Goal: Task Accomplishment & Management: Use online tool/utility

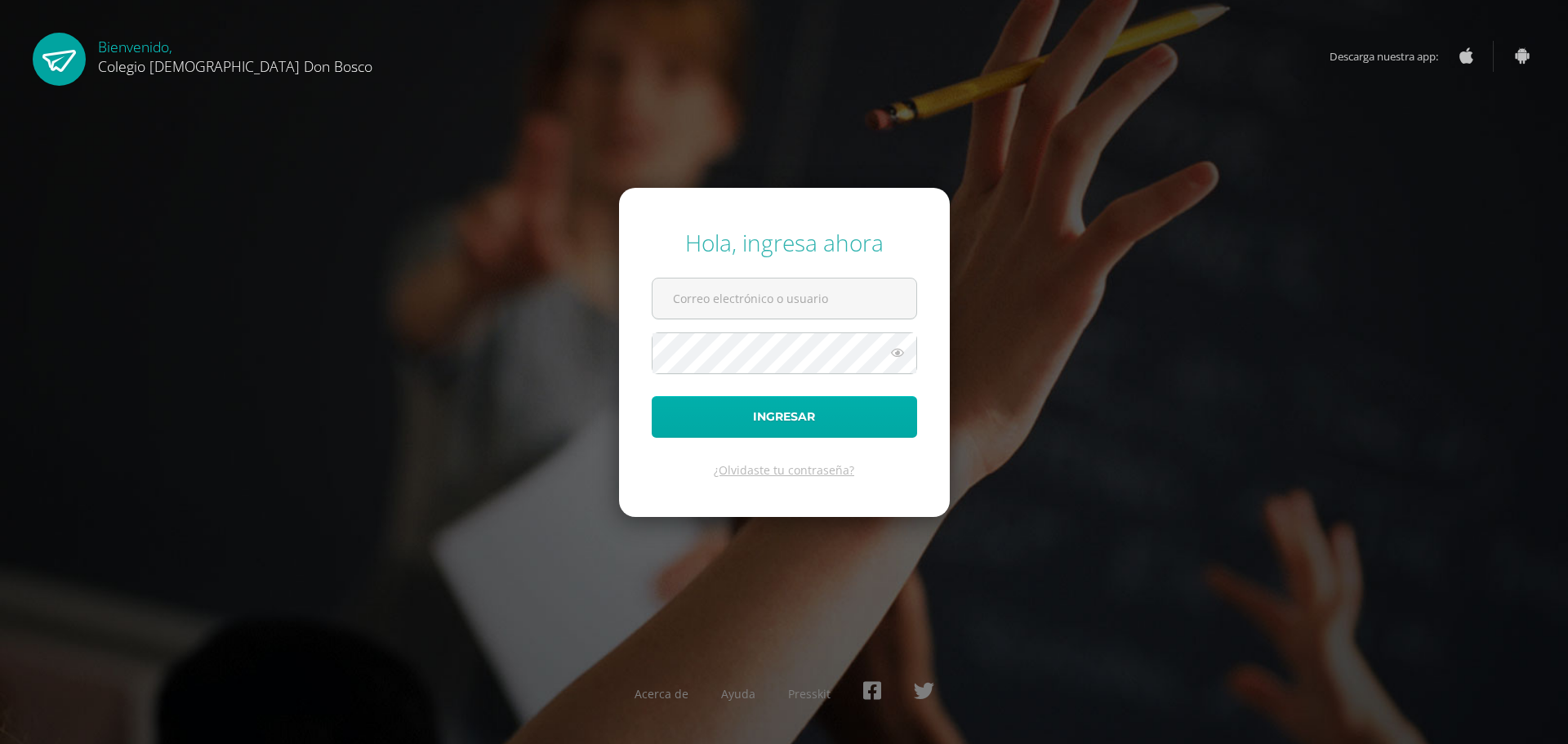
type input "ecrup@donbosco.edu.gt"
click at [794, 414] on button "Ingresar" at bounding box center [784, 416] width 266 height 42
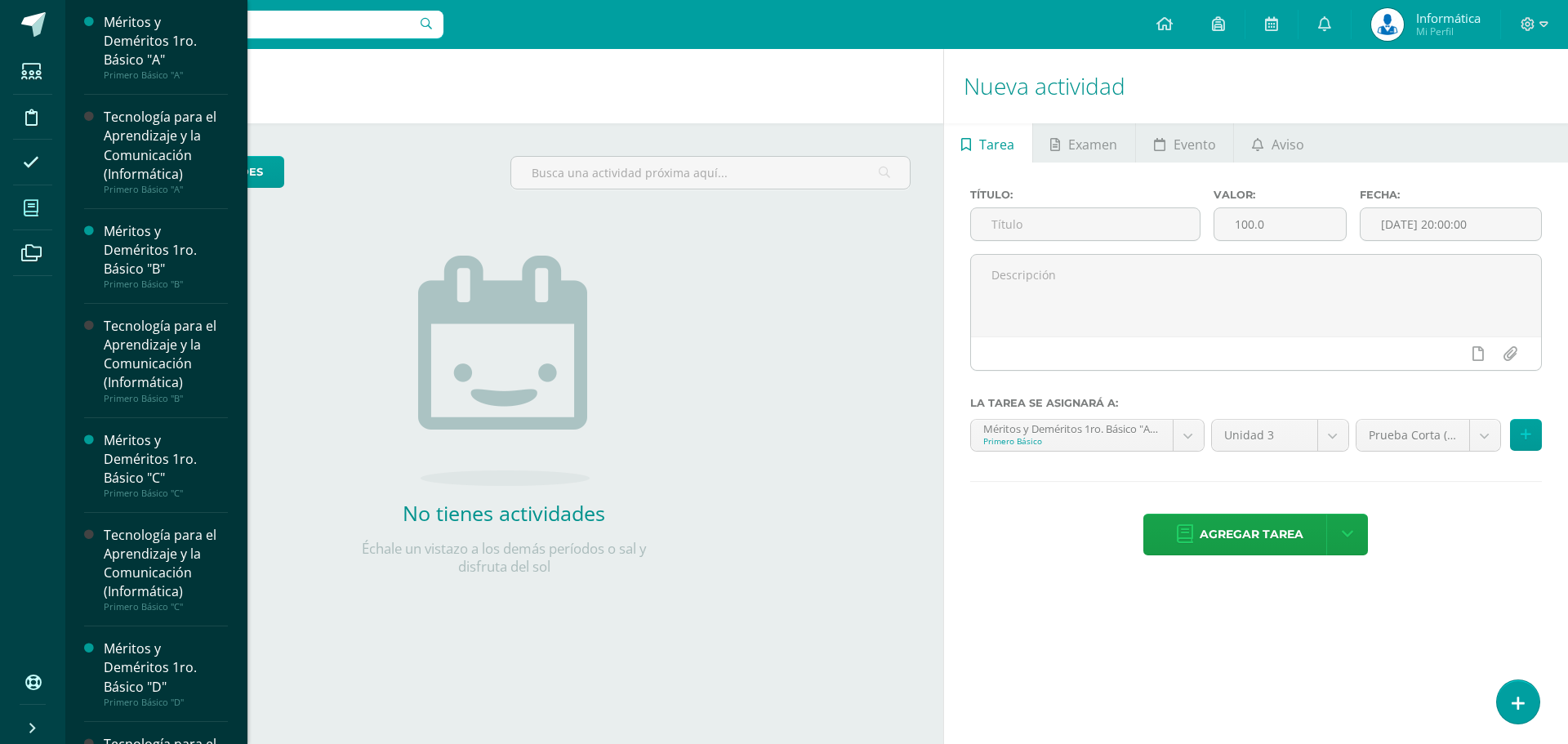
click at [25, 207] on icon at bounding box center [31, 209] width 15 height 17
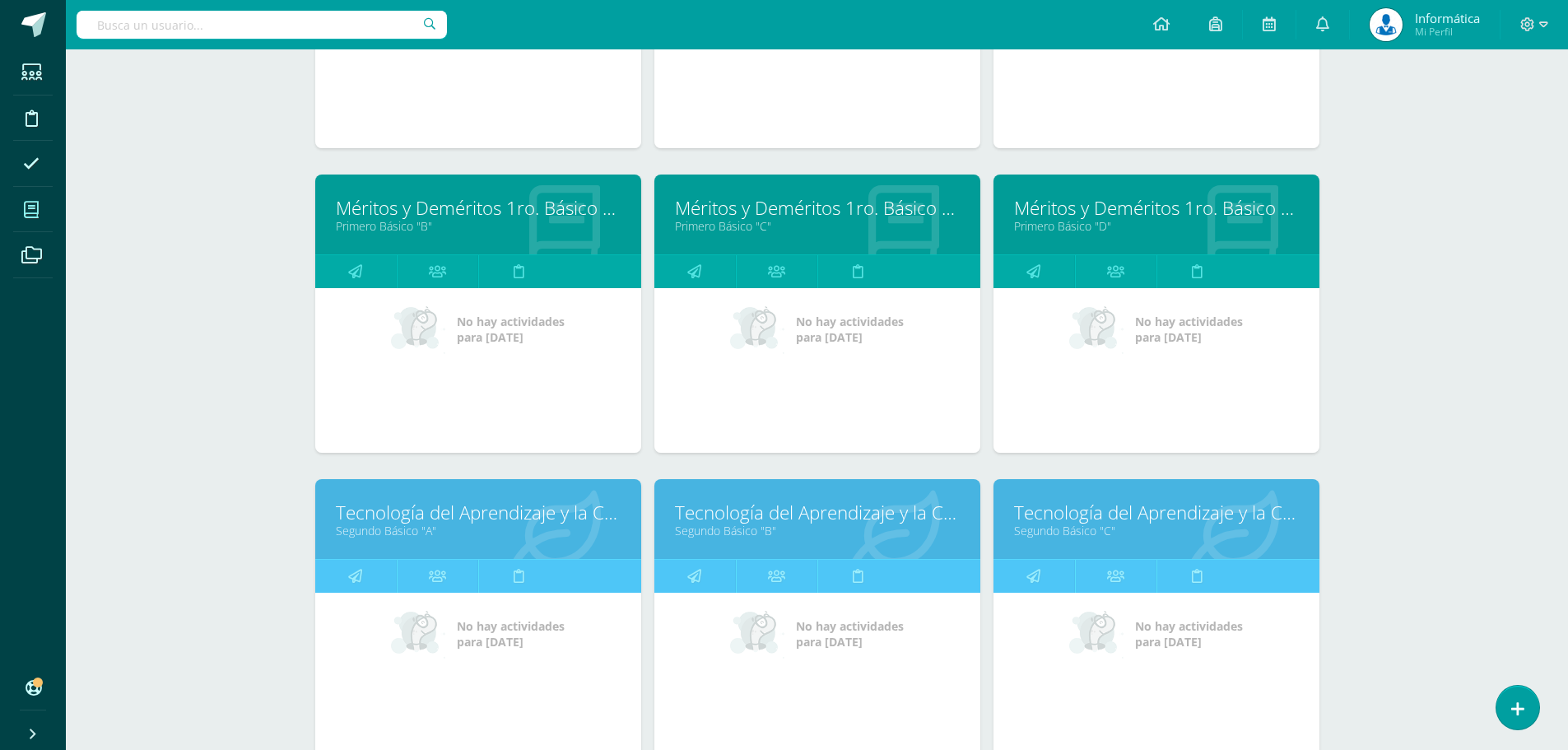
scroll to position [988, 0]
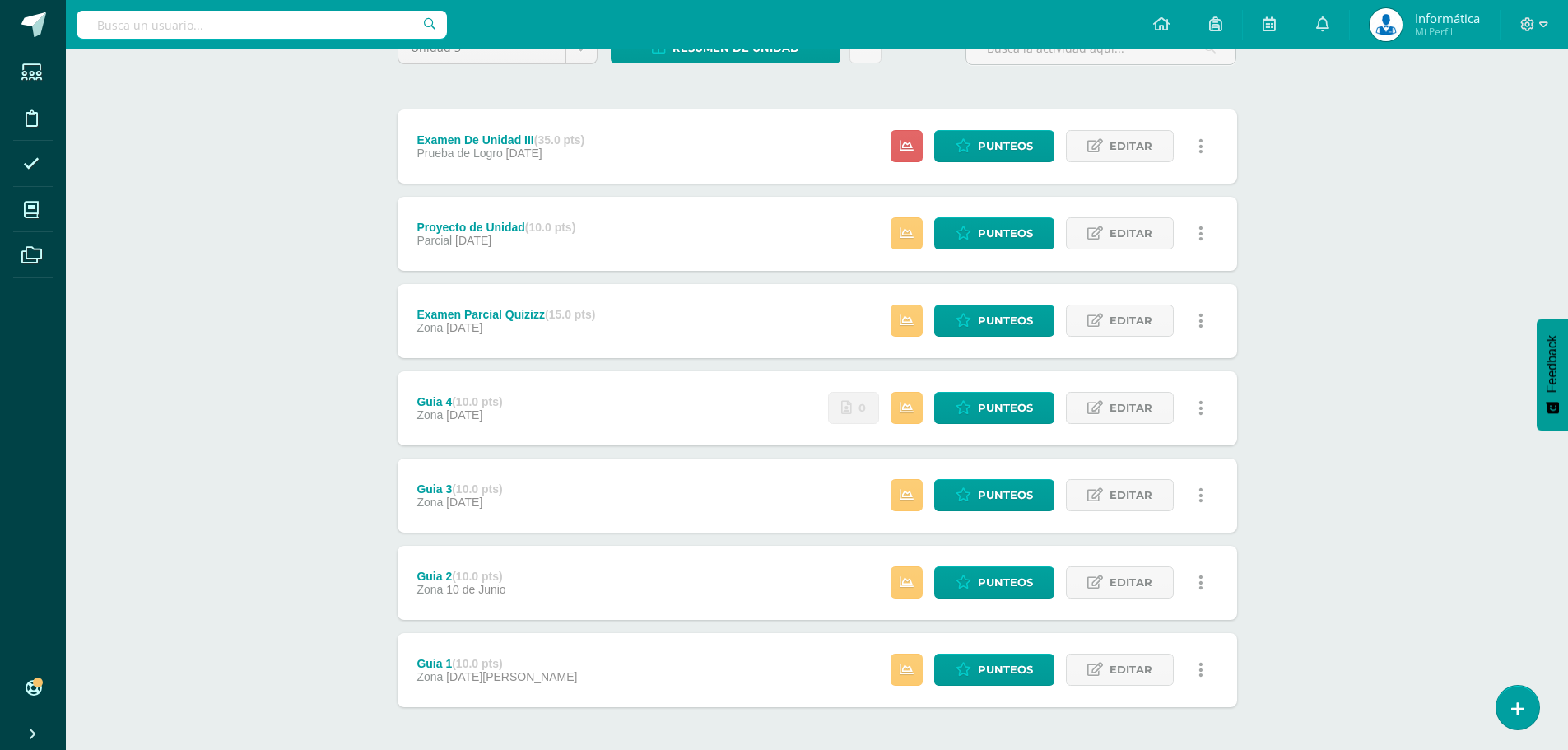
scroll to position [232, 0]
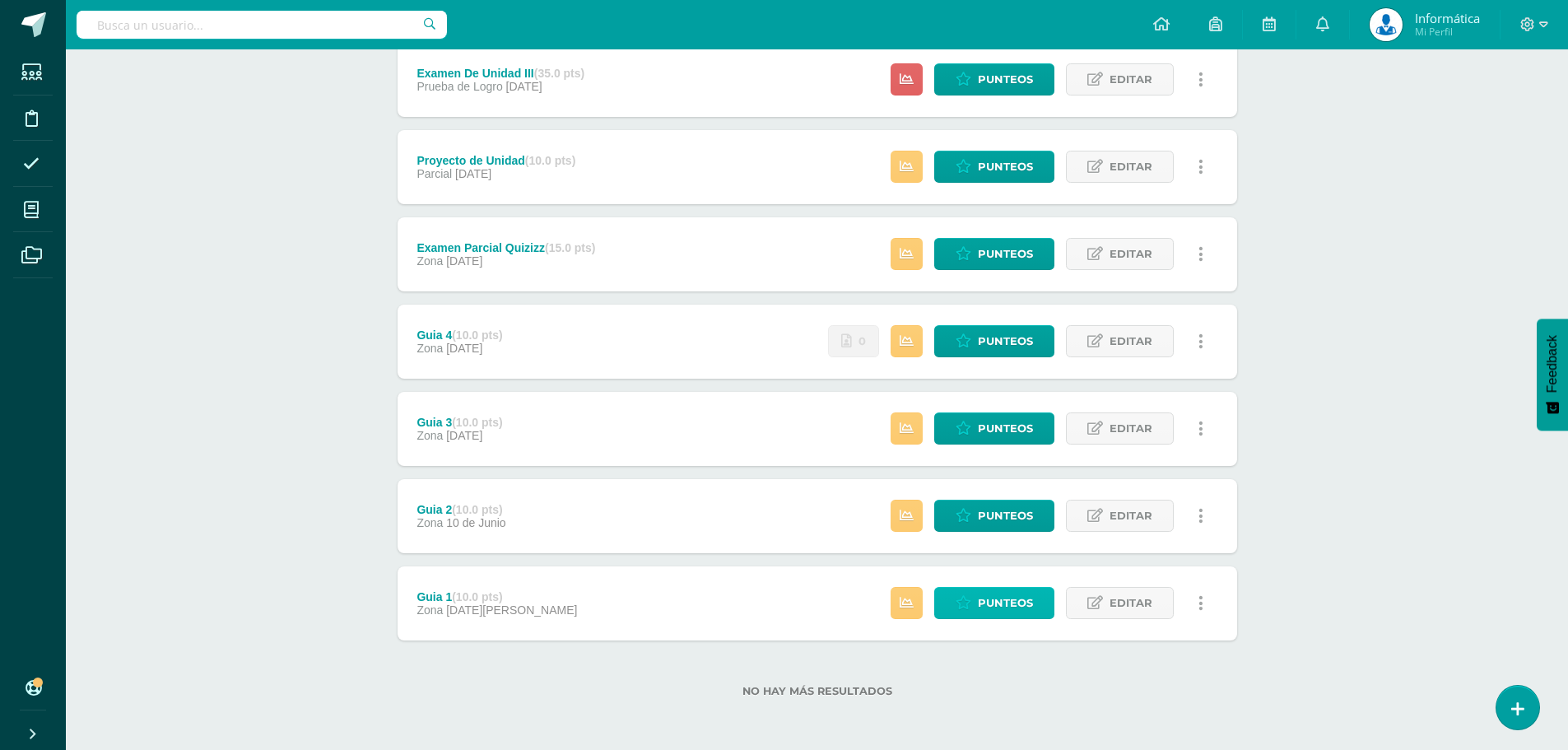
click at [1011, 598] on span "Punteos" at bounding box center [1004, 603] width 55 height 31
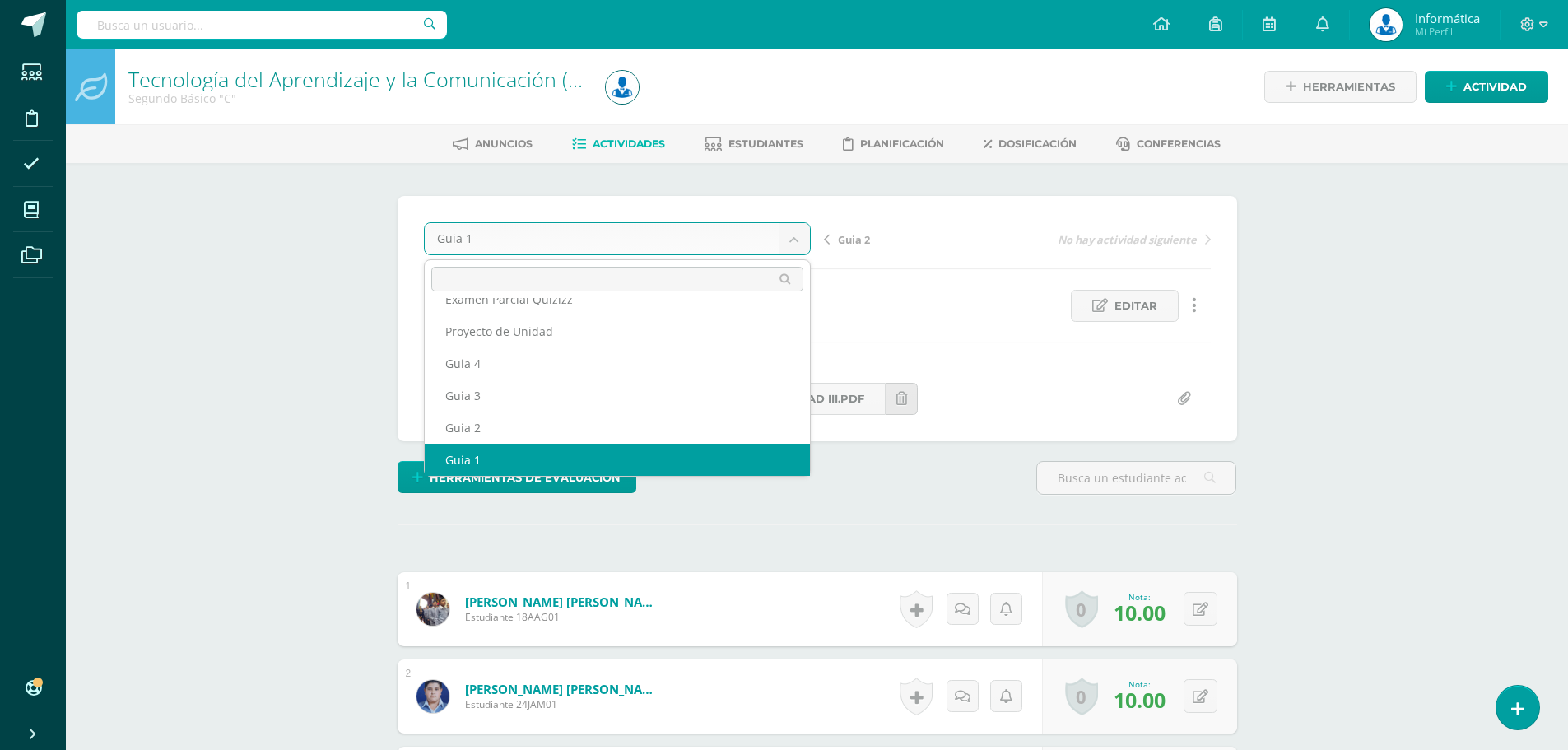
scroll to position [39, 0]
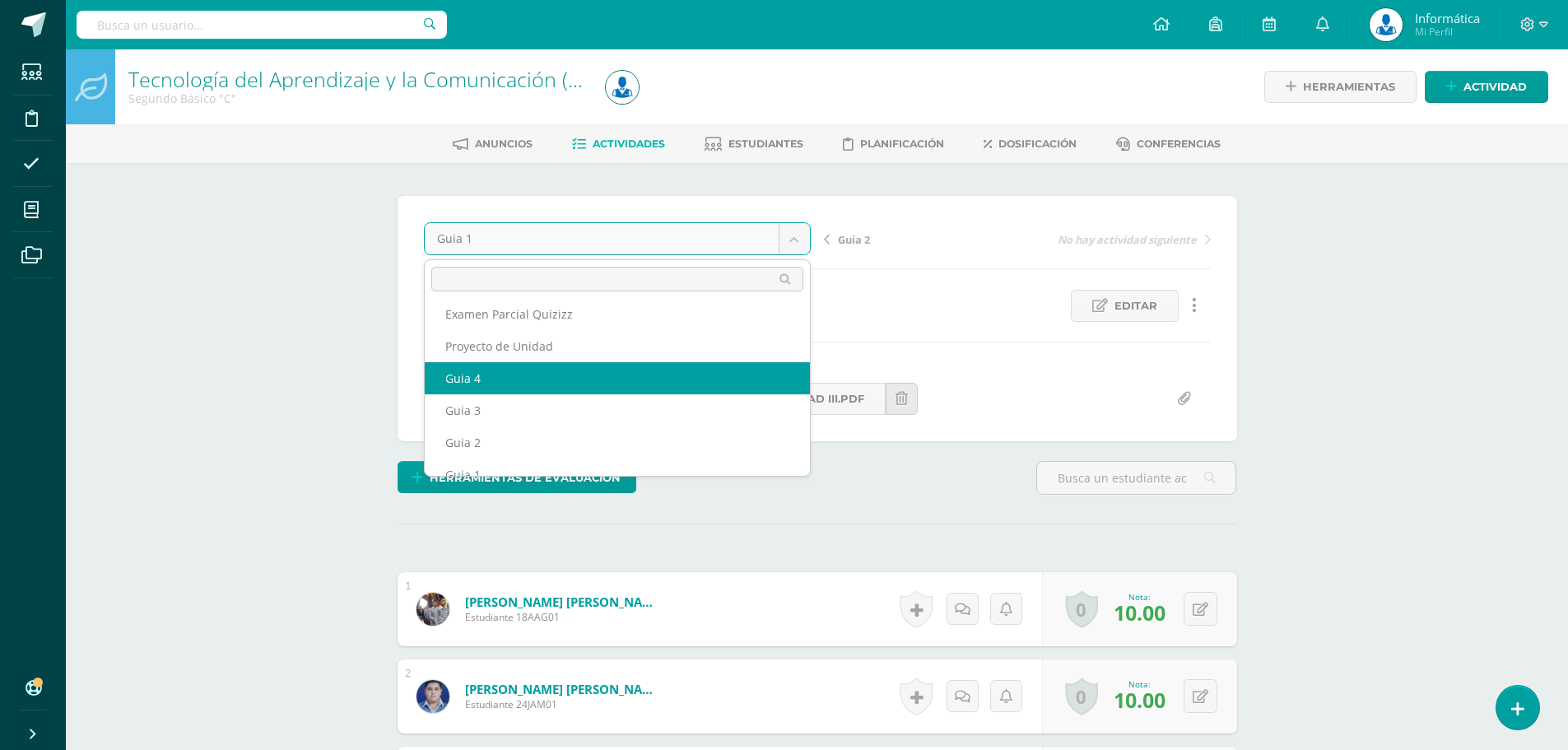
select select "/dashboard/teacher/grade-activity/176323/"
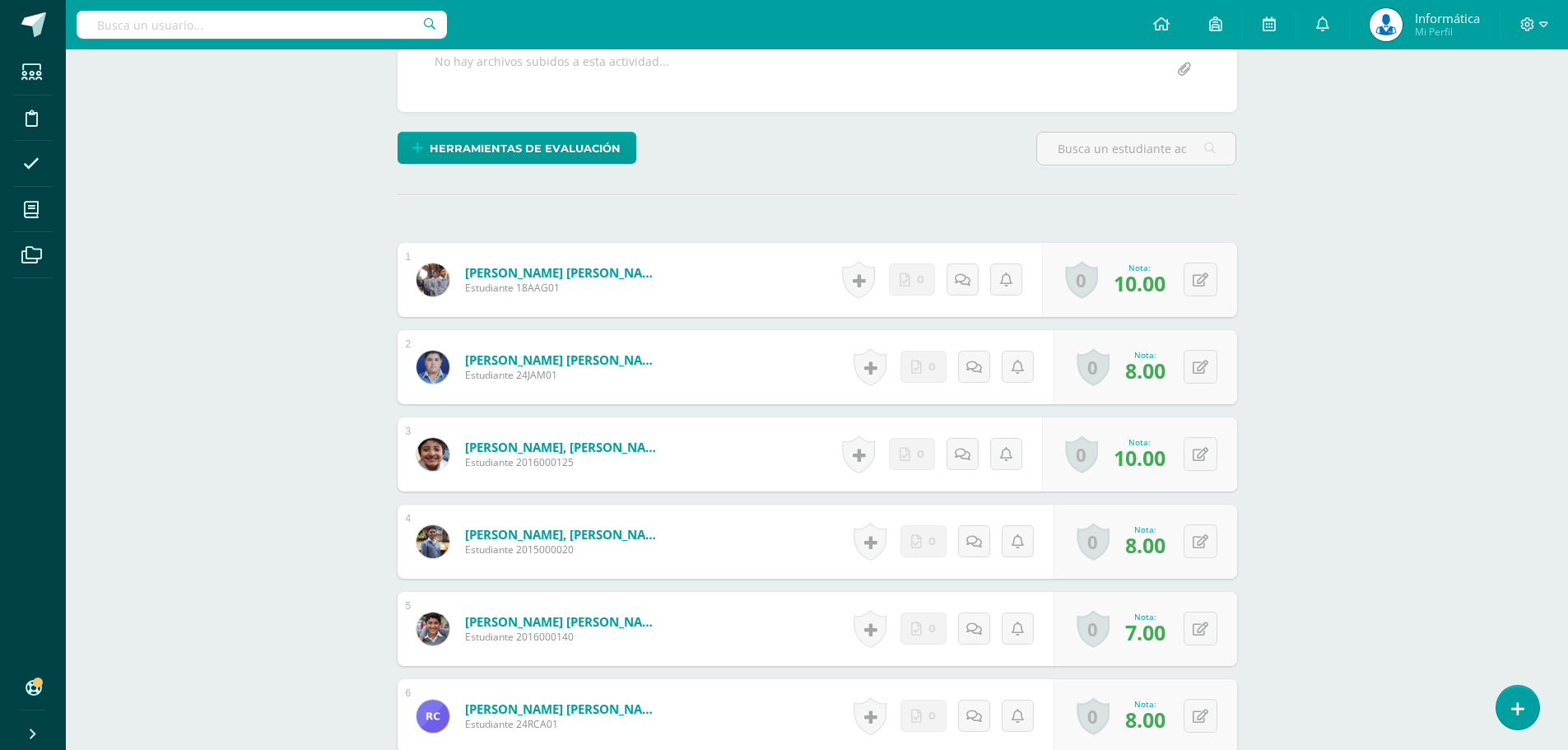
scroll to position [659, 0]
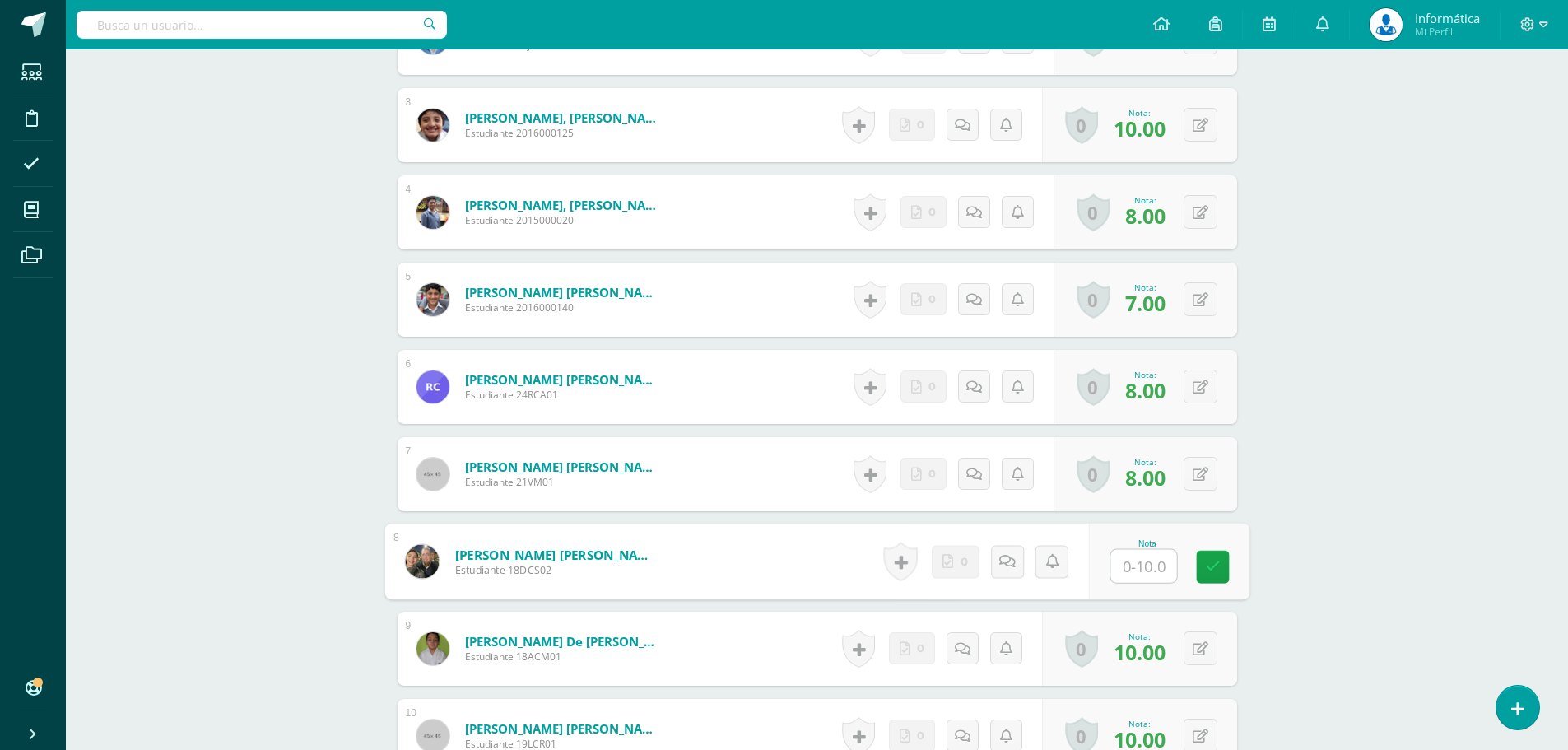
click at [1156, 569] on input "text" at bounding box center [1143, 566] width 66 height 33
type input "0"
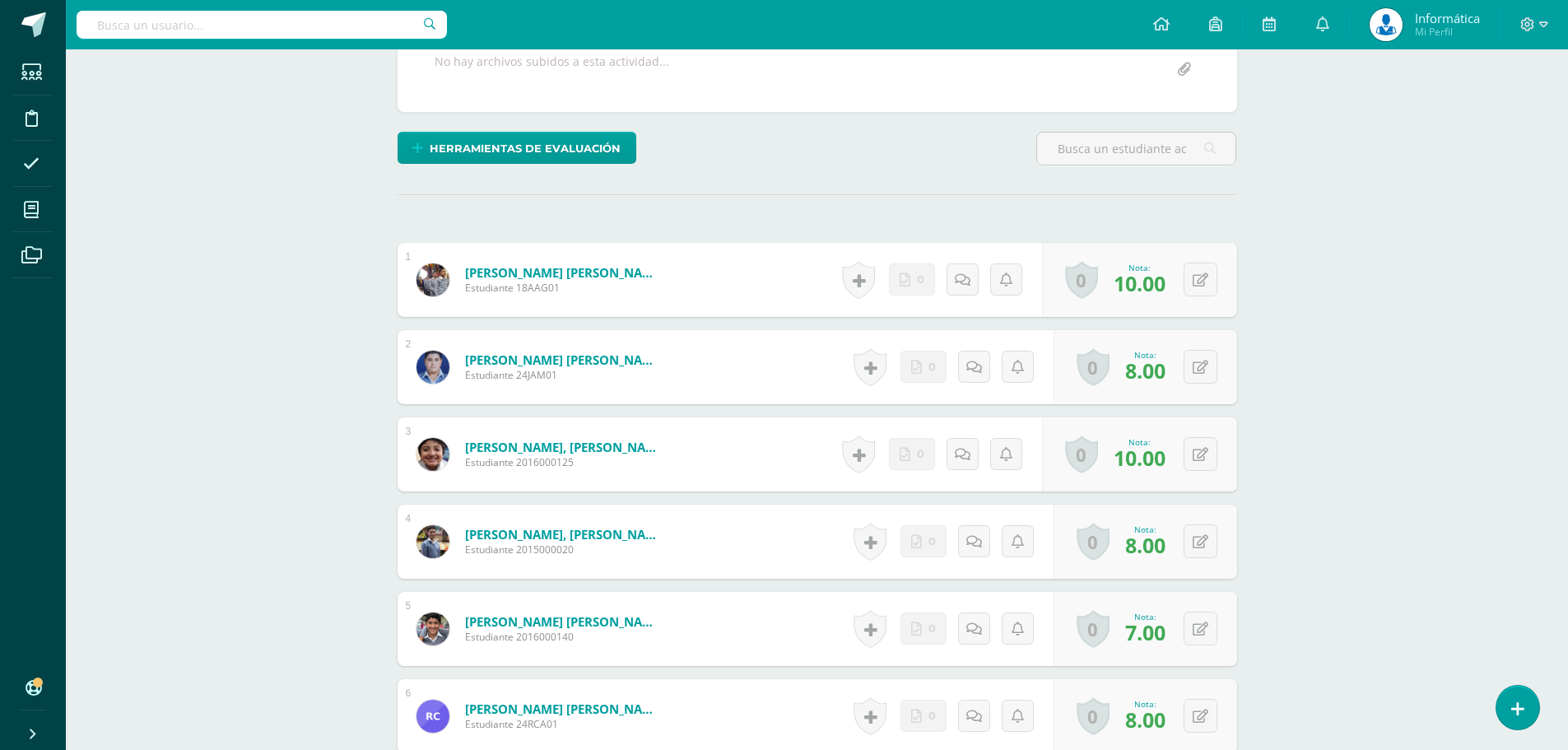
scroll to position [0, 0]
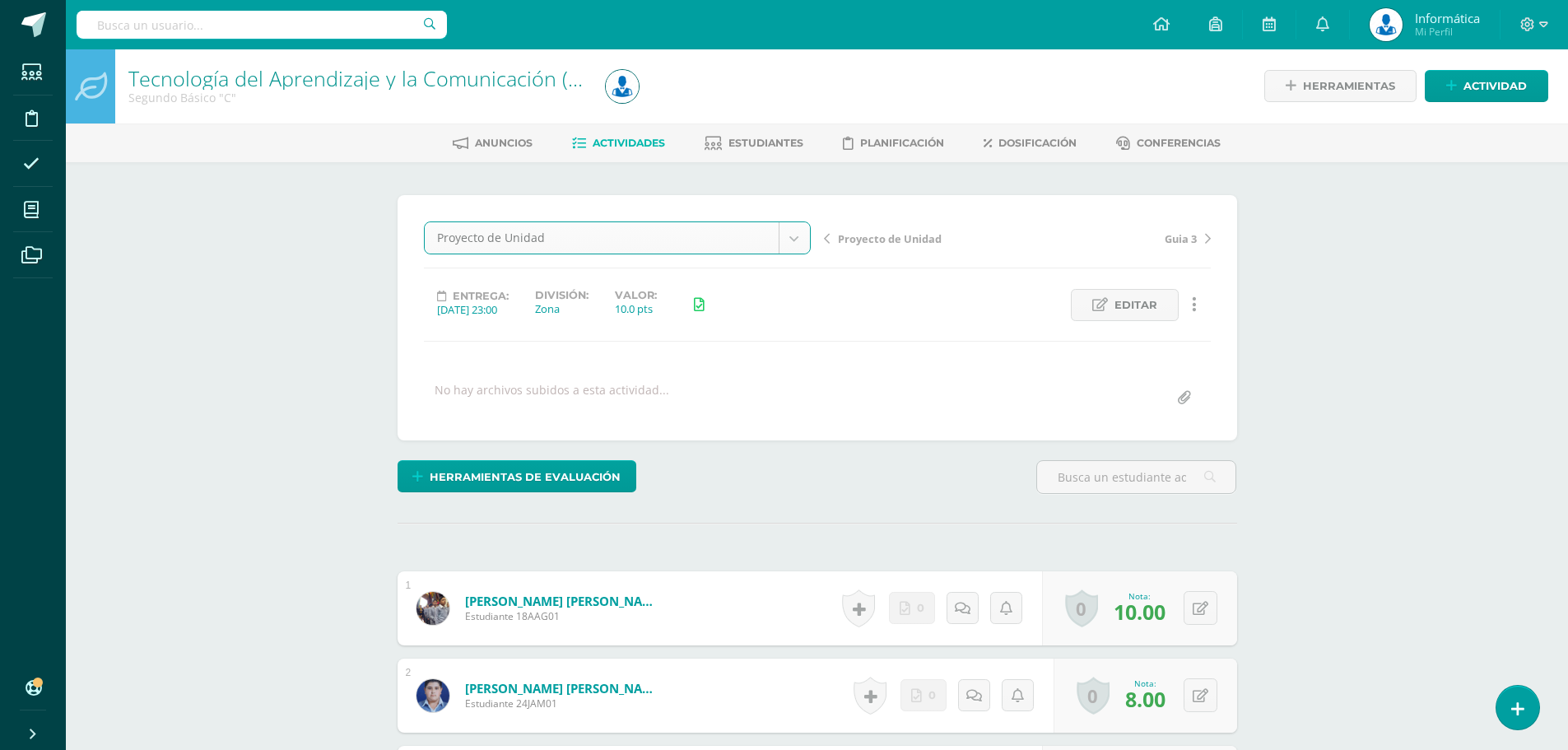
select select "/dashboard/teacher/grade-activity/176847/"
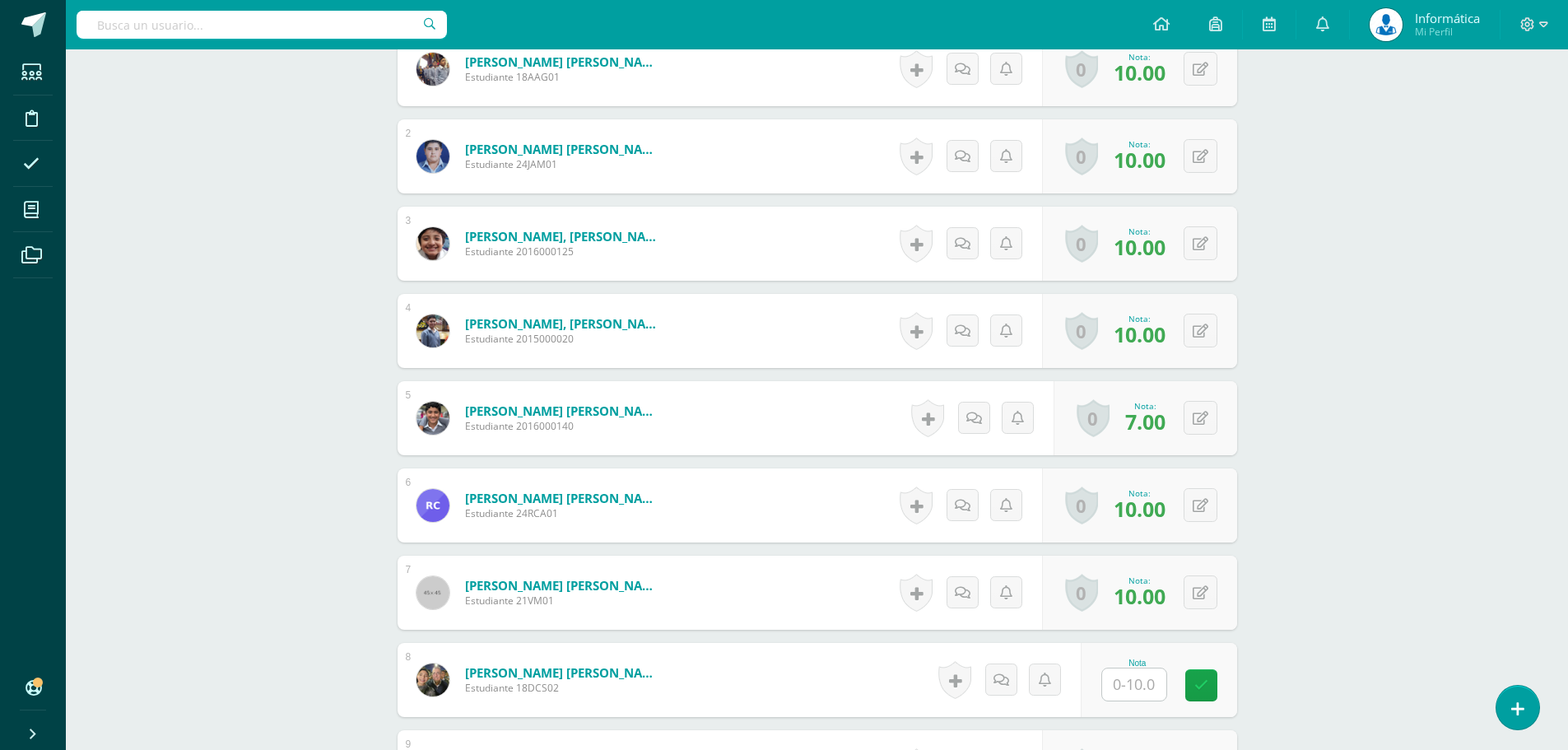
scroll to position [623, 0]
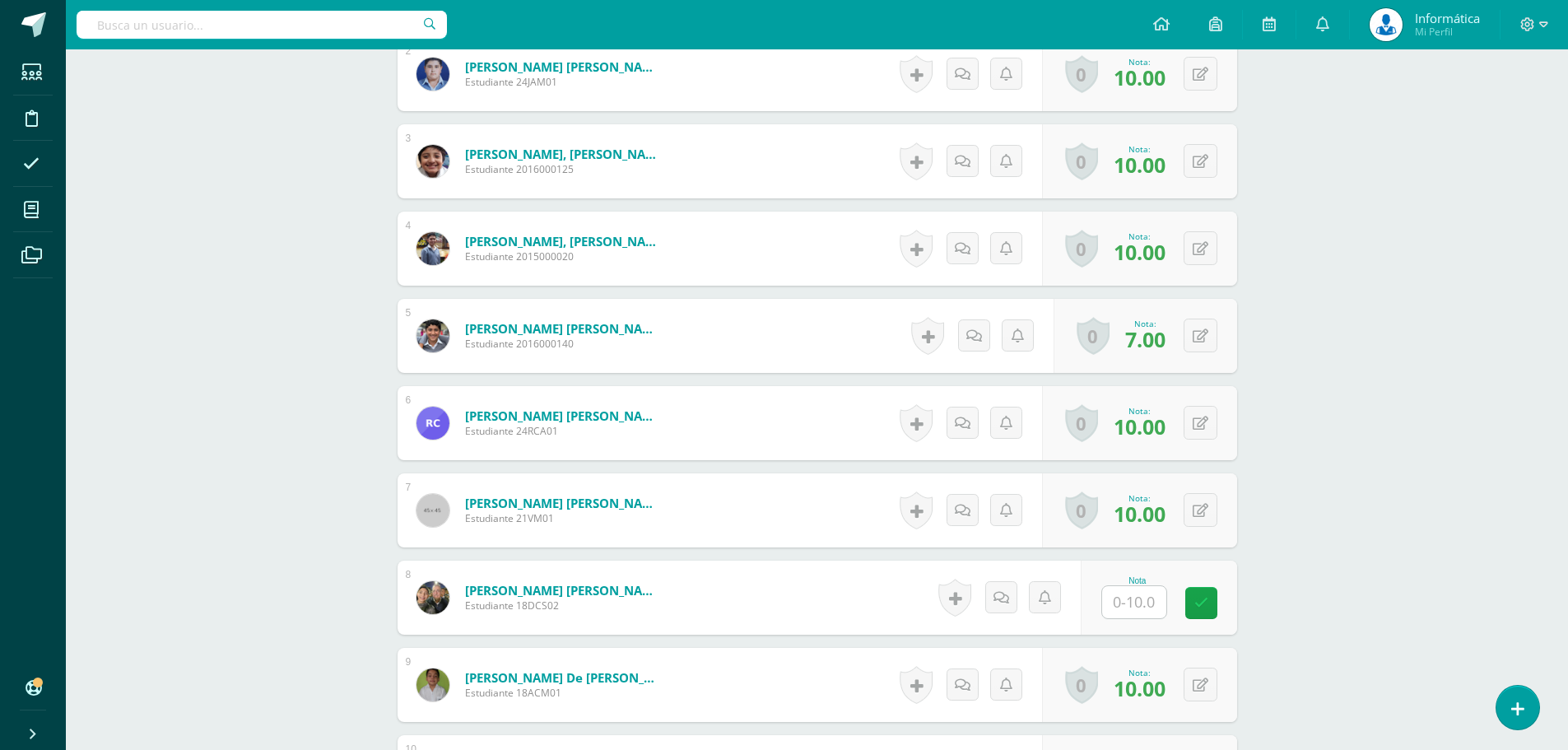
click at [1139, 595] on input "text" at bounding box center [1134, 602] width 64 height 33
type input "0"
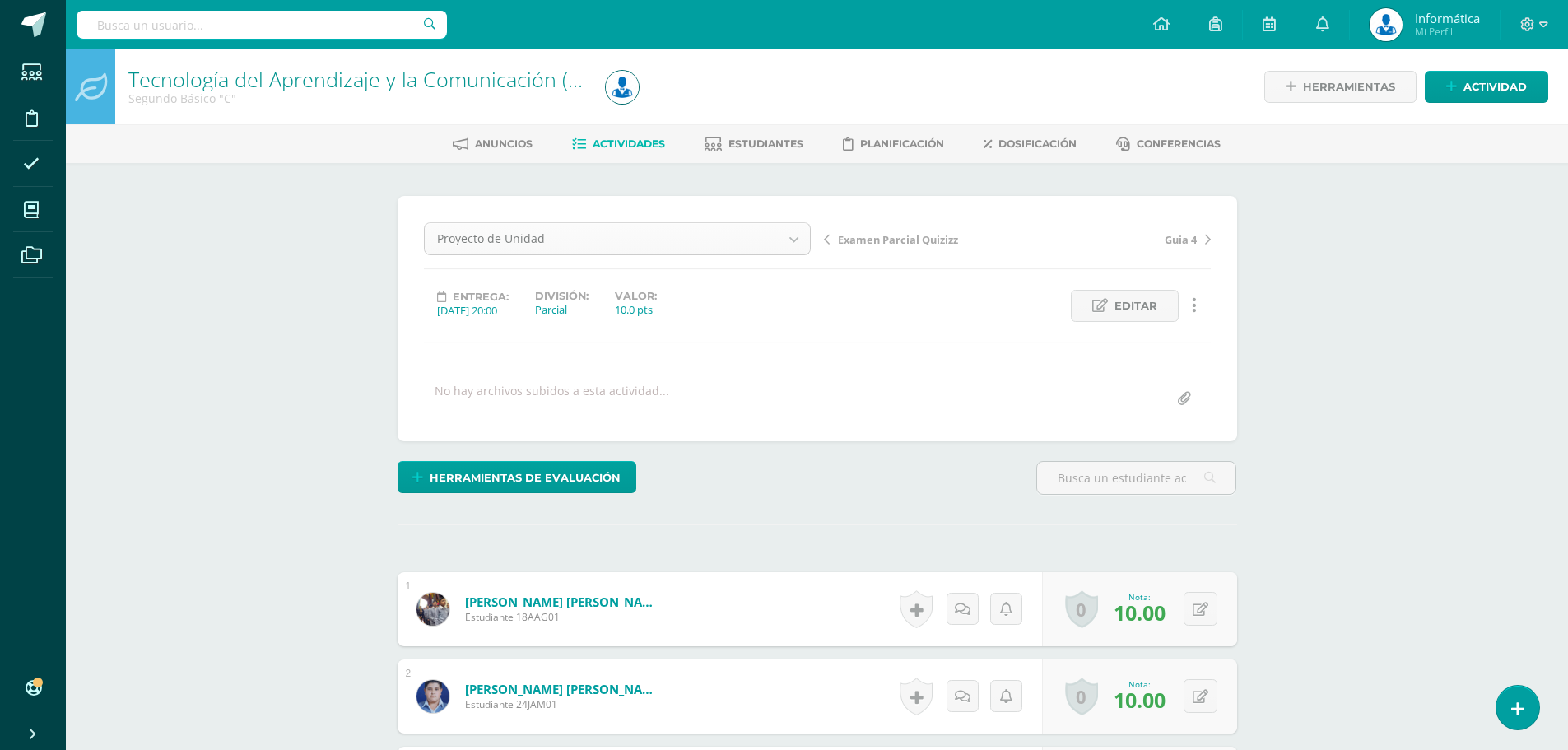
scroll to position [1, 0]
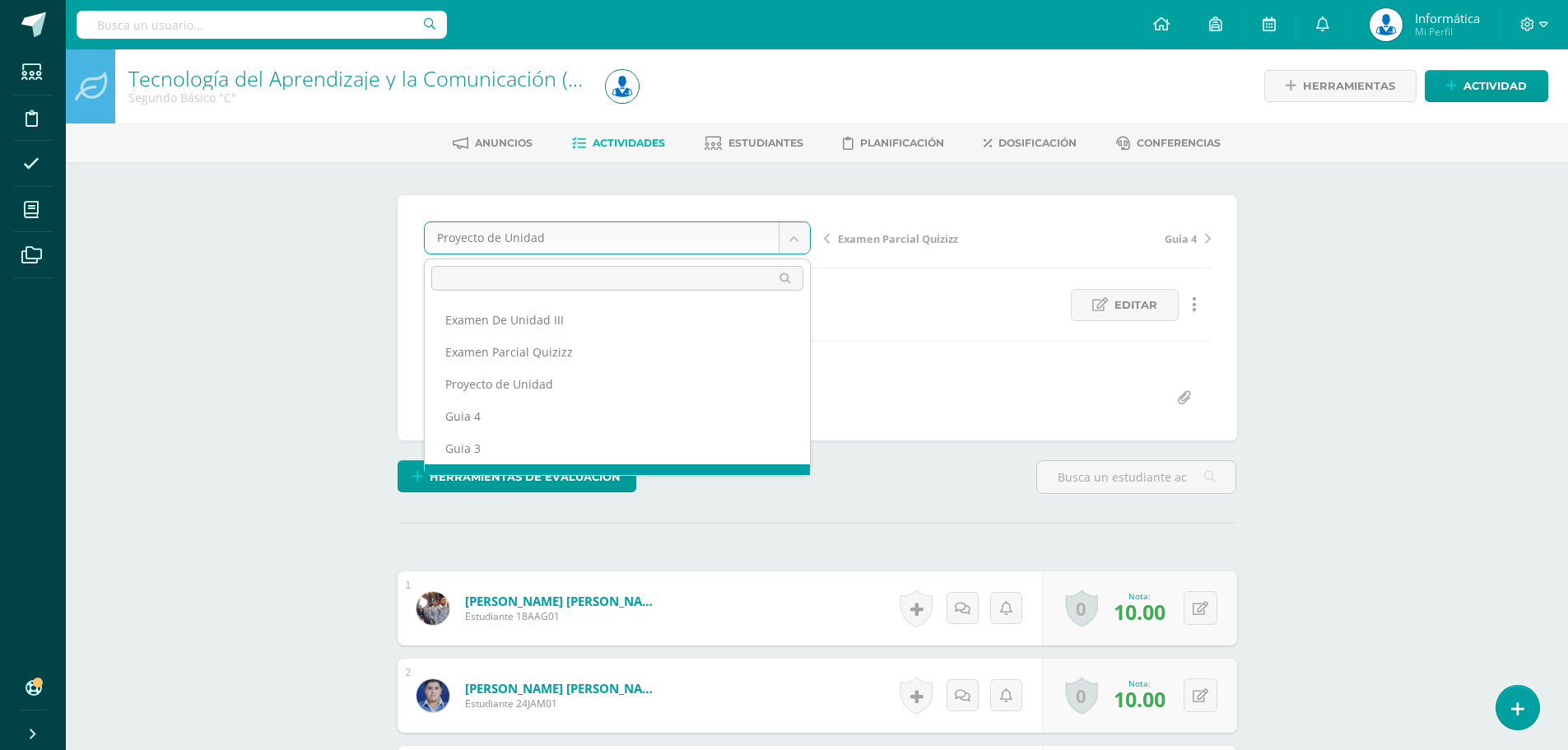
scroll to position [60, 0]
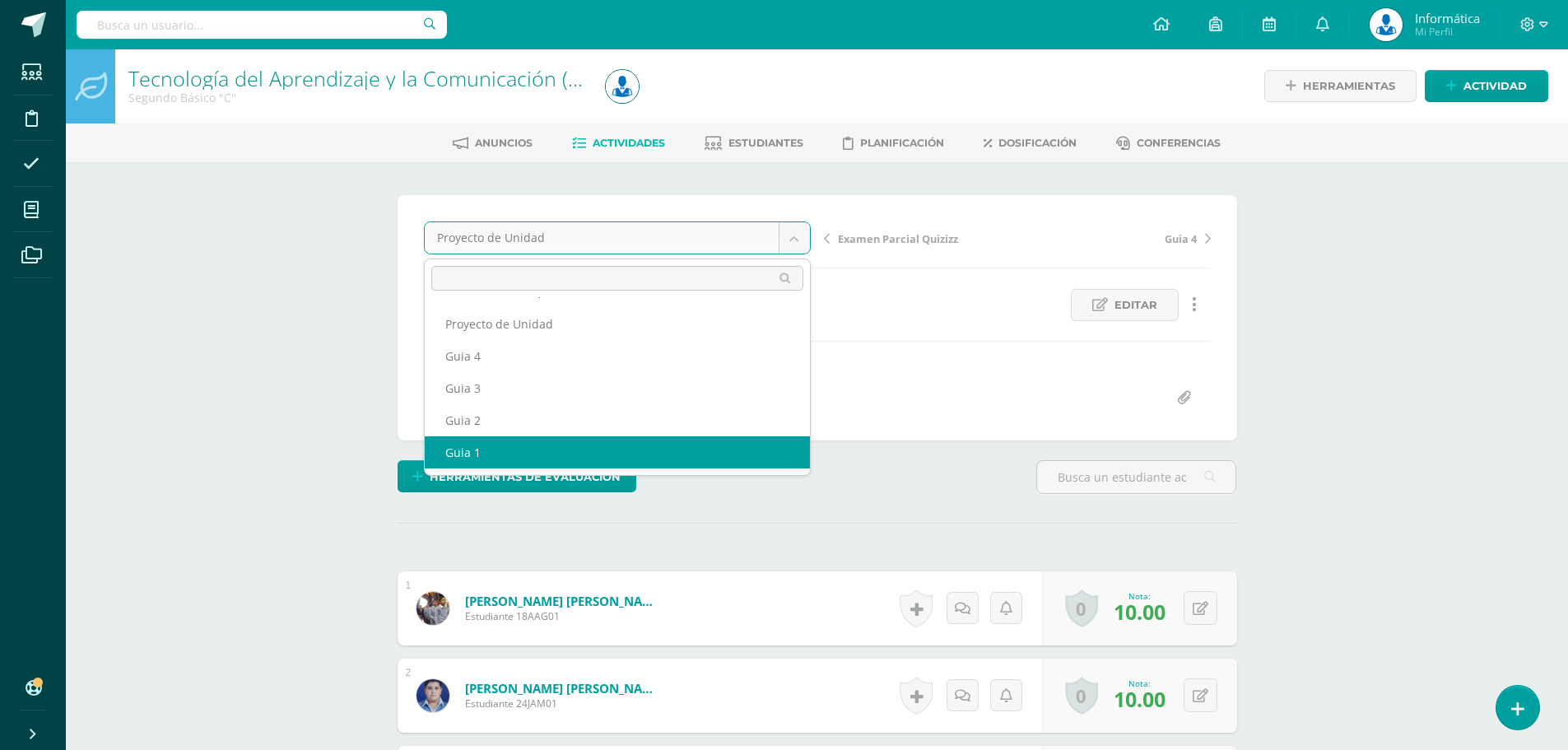
select select "/dashboard/teacher/grade-activity/174742/"
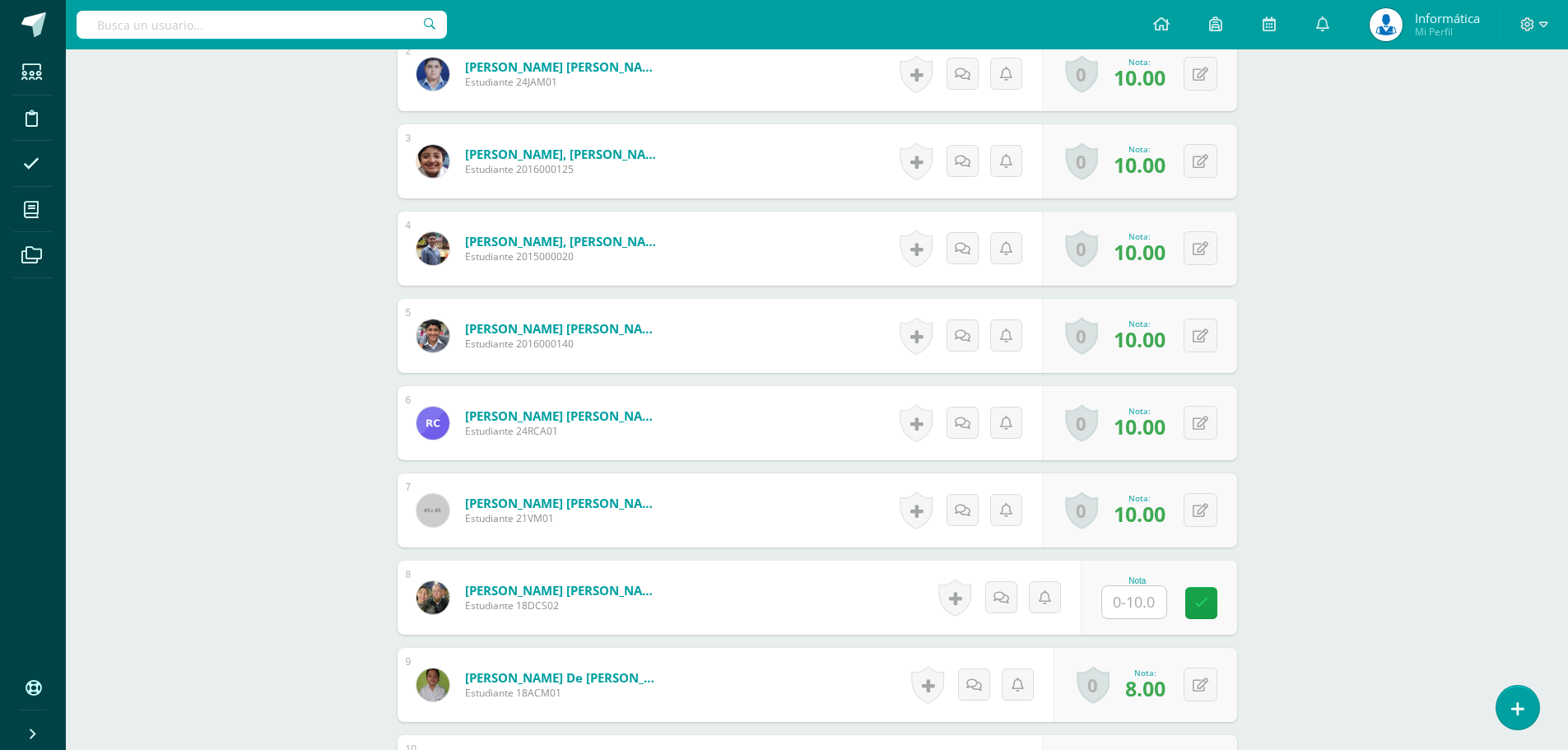
scroll to position [704, 0]
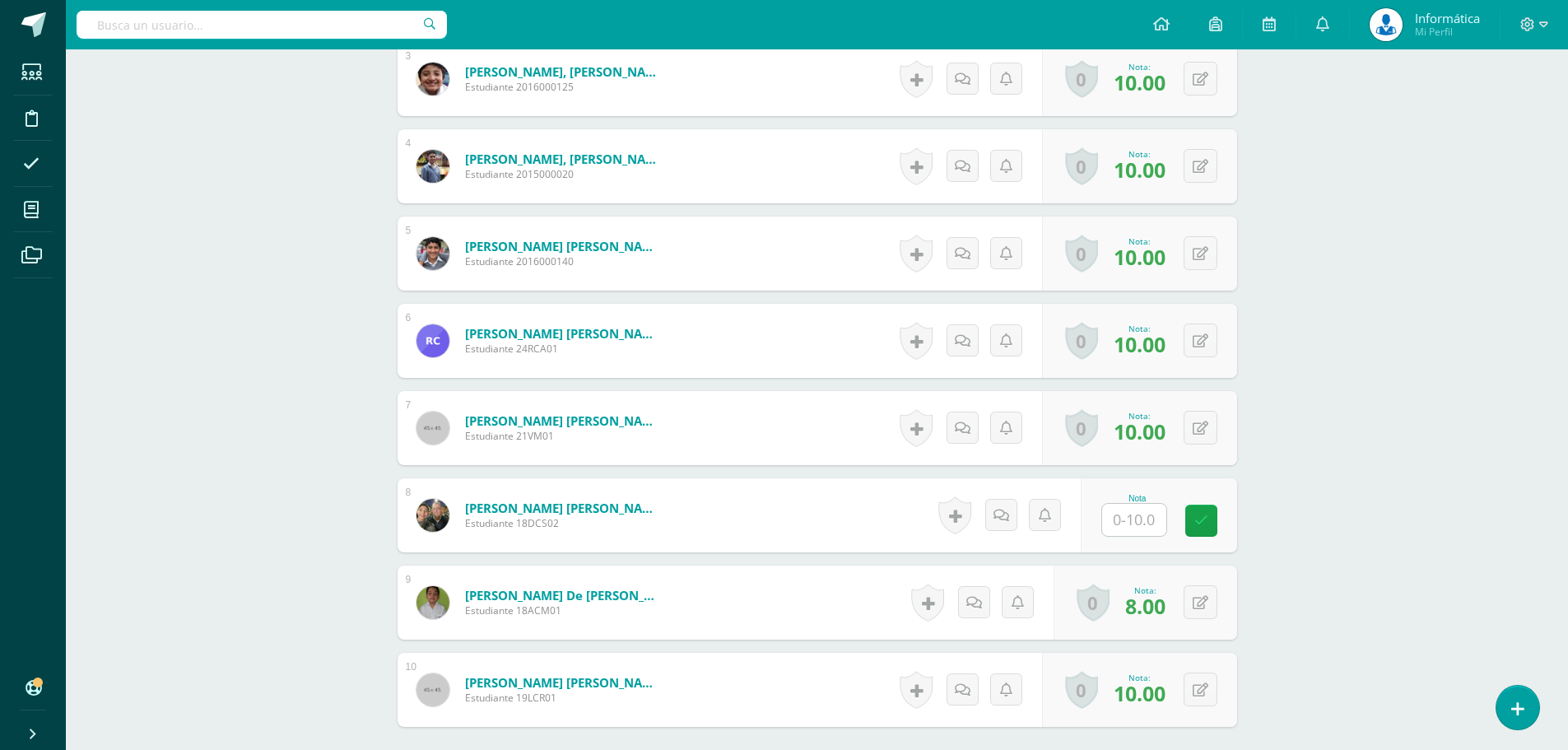
click at [1123, 521] on input "text" at bounding box center [1134, 520] width 64 height 33
type input "8"
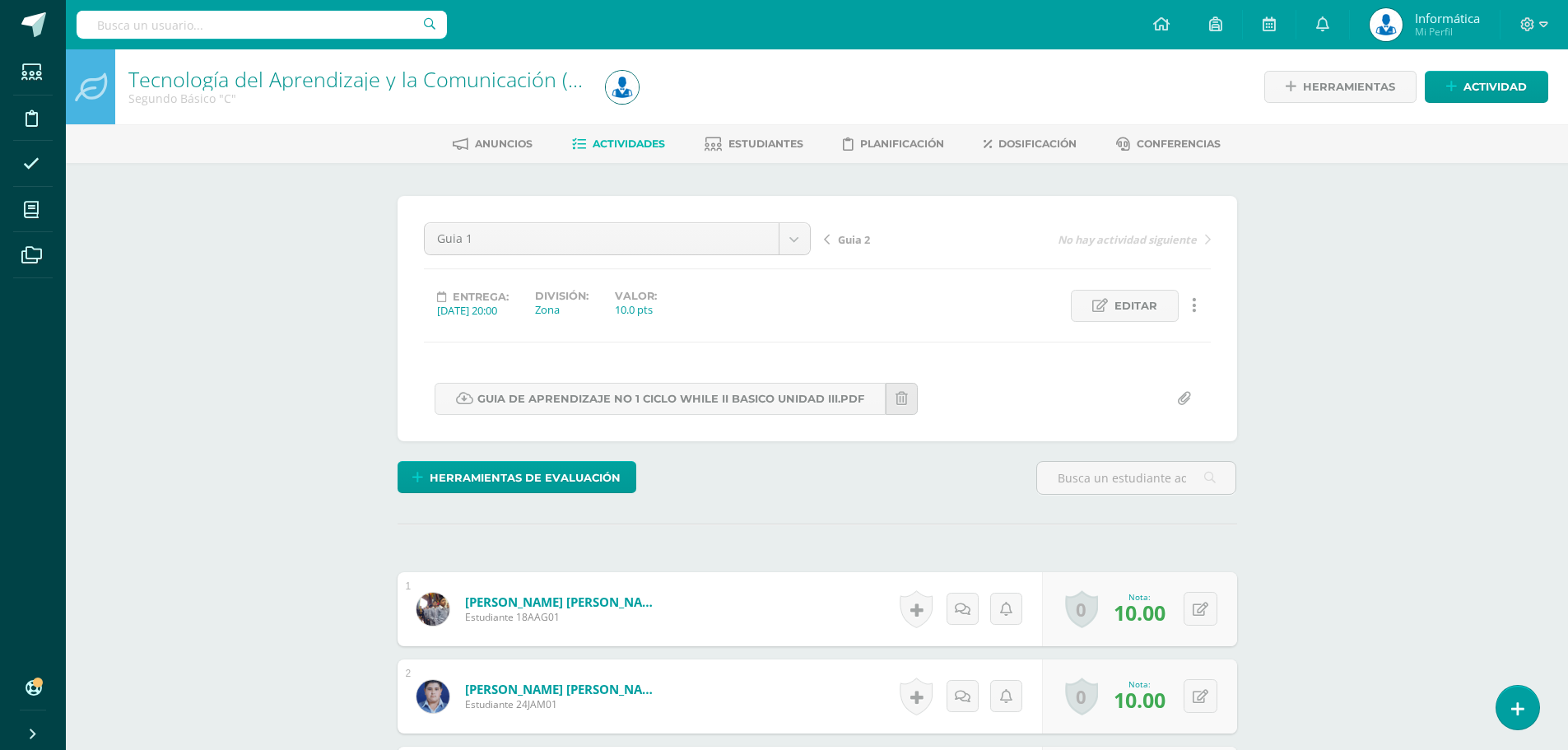
scroll to position [1, 0]
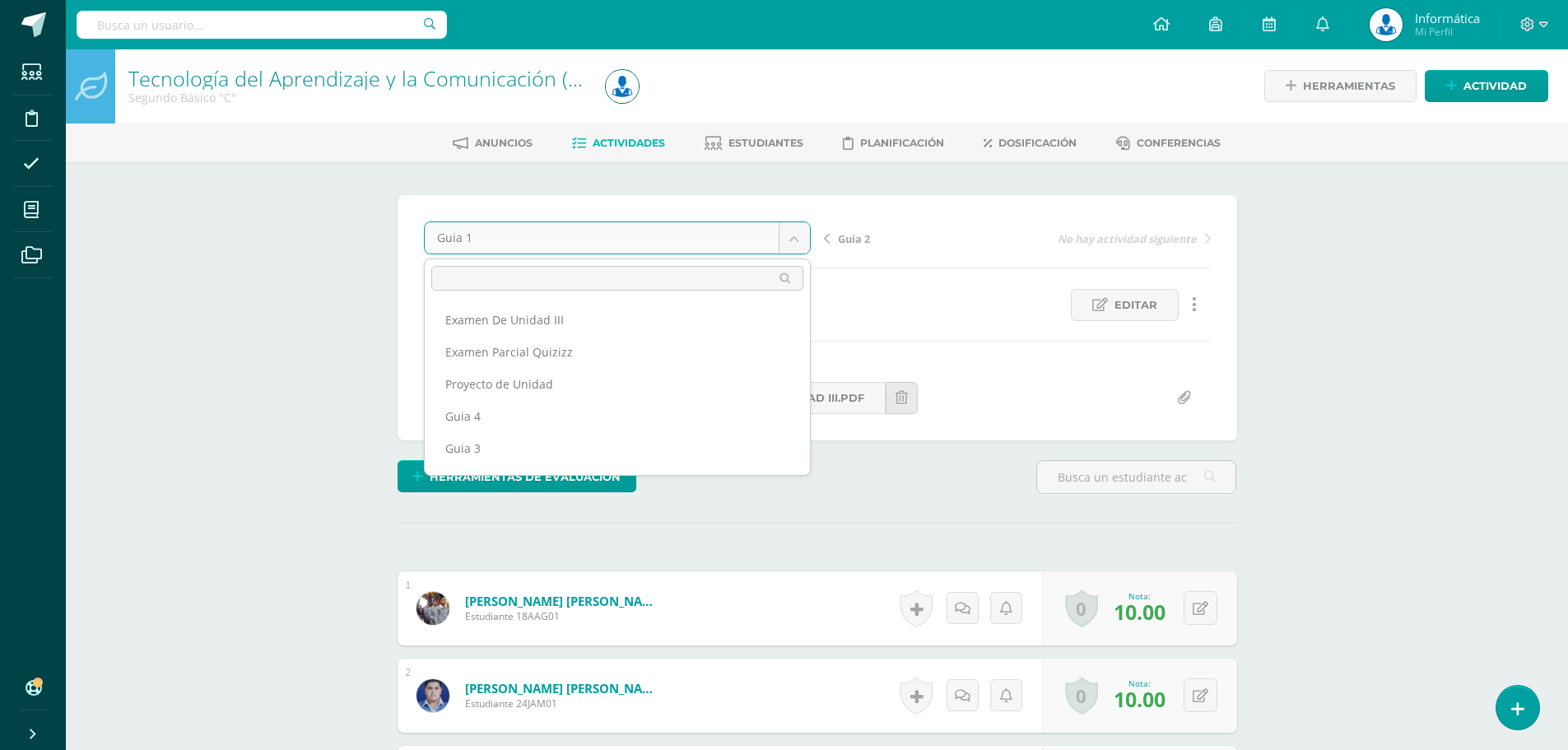
scroll to position [39, 0]
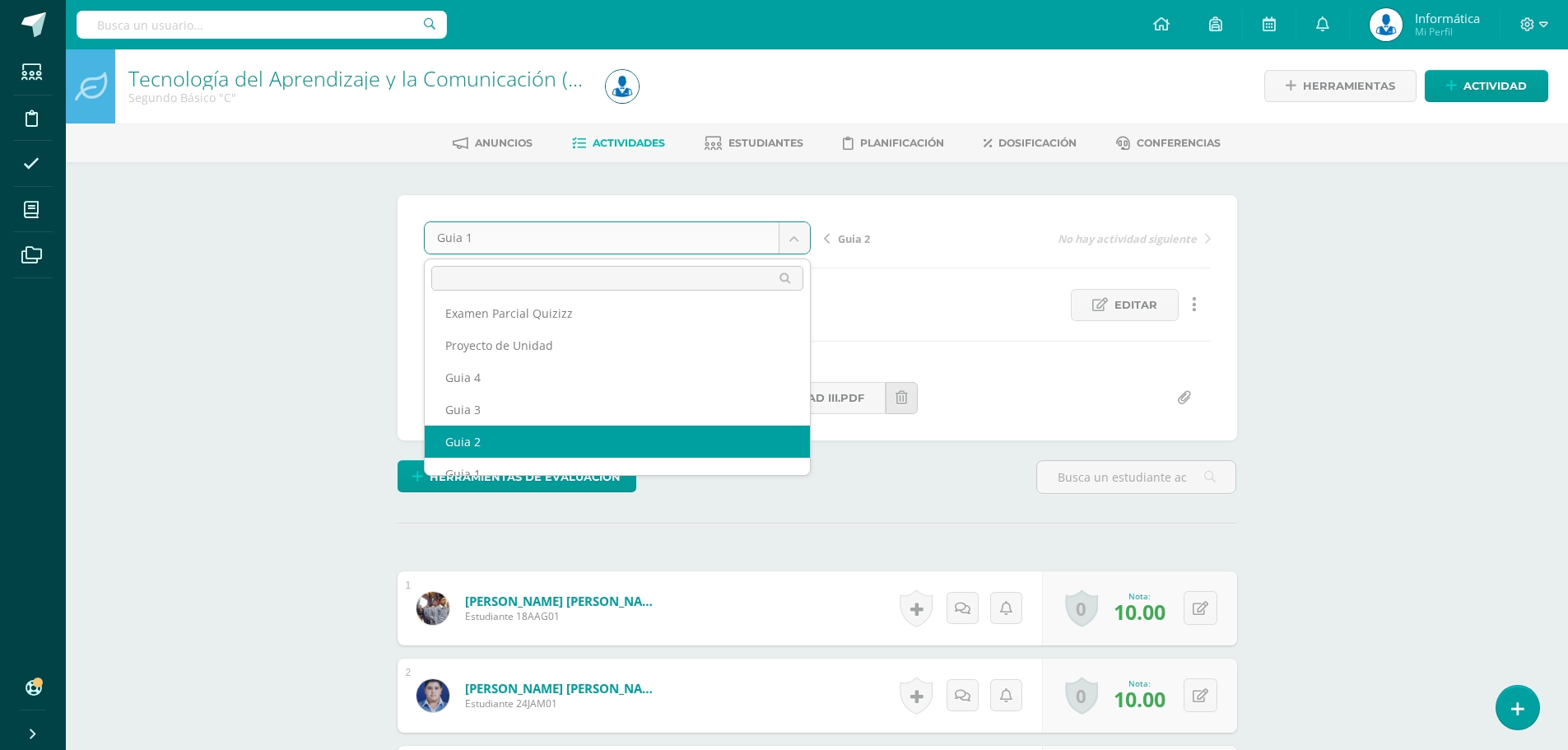
select select "/dashboard/teacher/grade-activity/175480/"
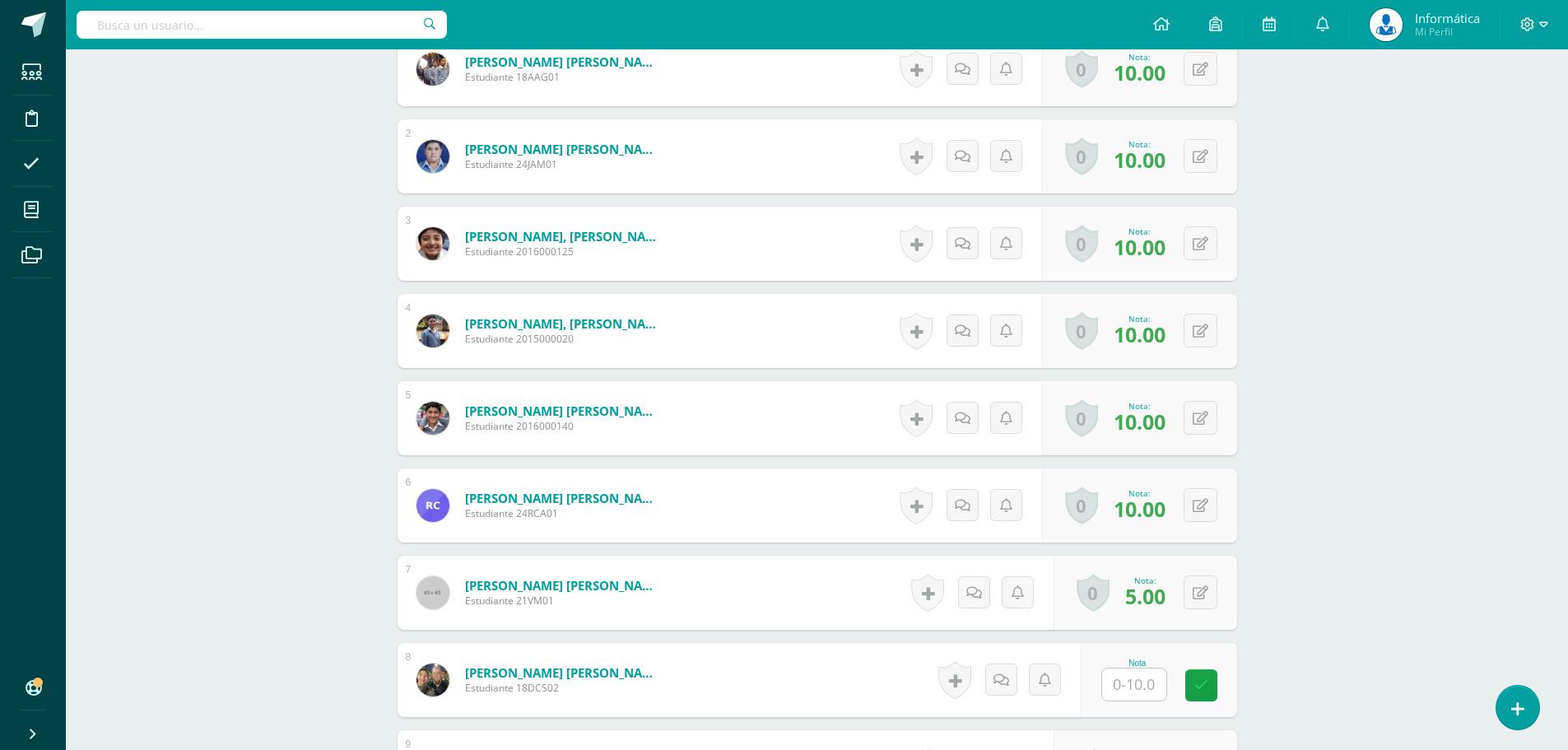
scroll to position [623, 0]
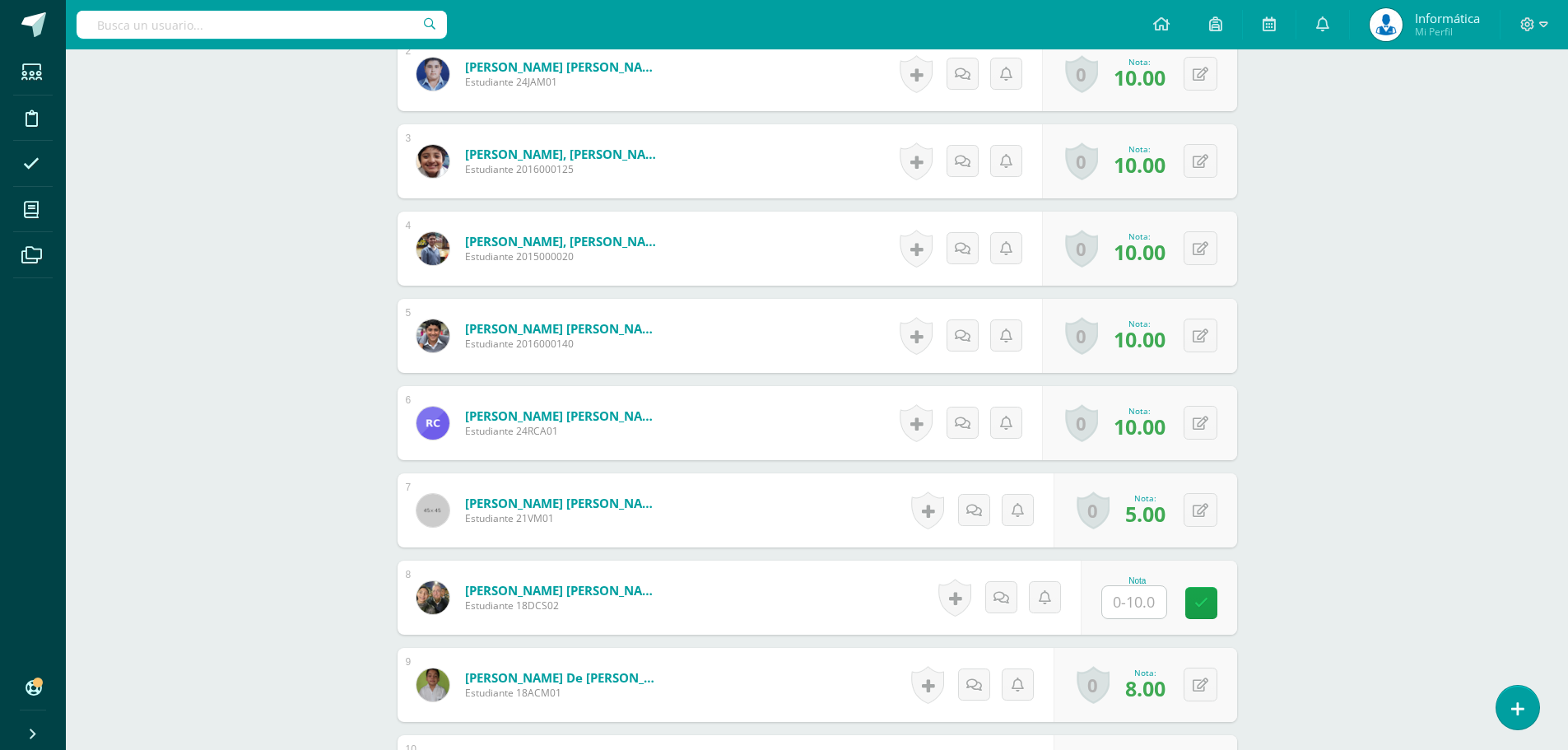
click at [1147, 603] on input "text" at bounding box center [1134, 602] width 64 height 33
type input "10"
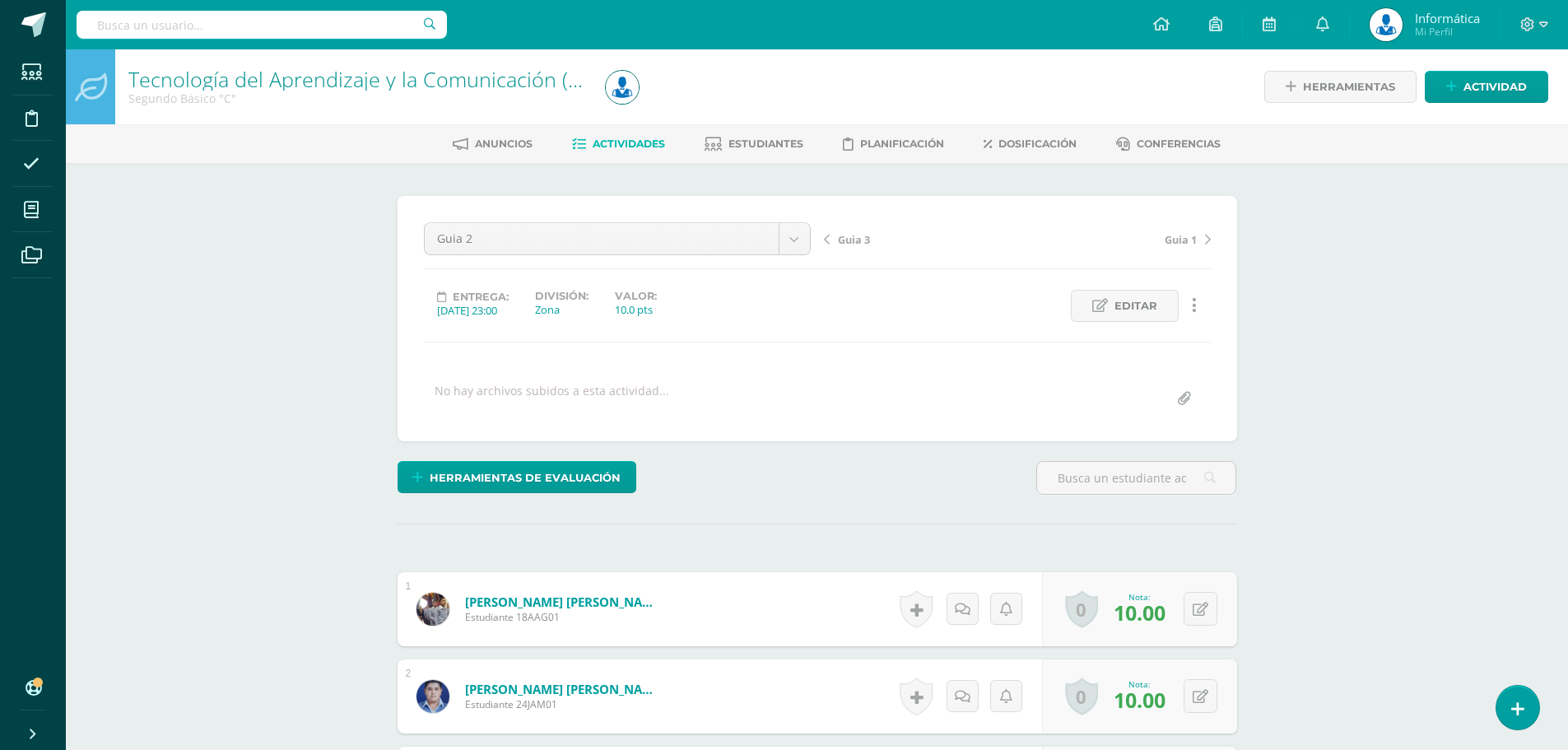
scroll to position [1, 0]
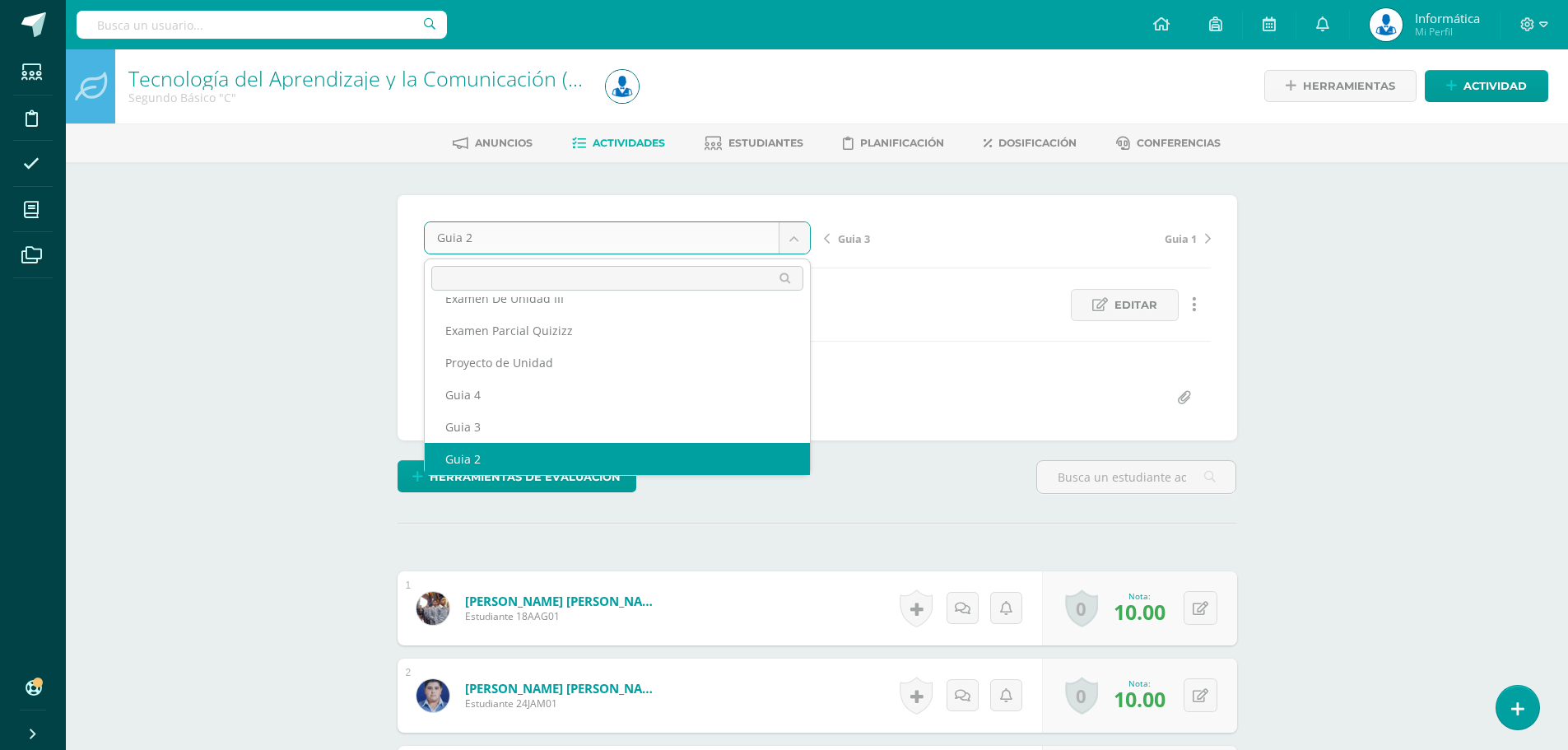
scroll to position [0, 0]
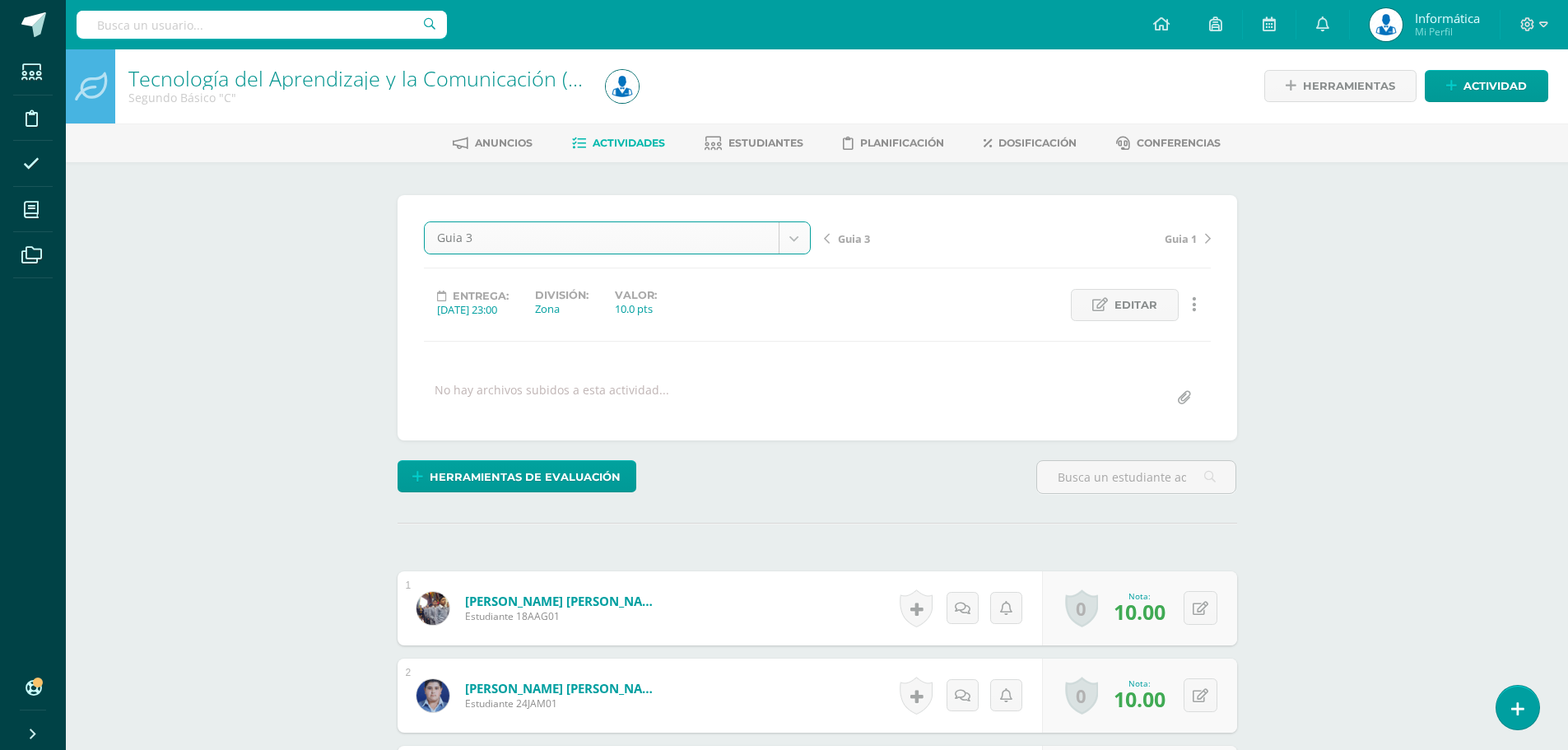
select select "/dashboard/teacher/grade-activity/176317/"
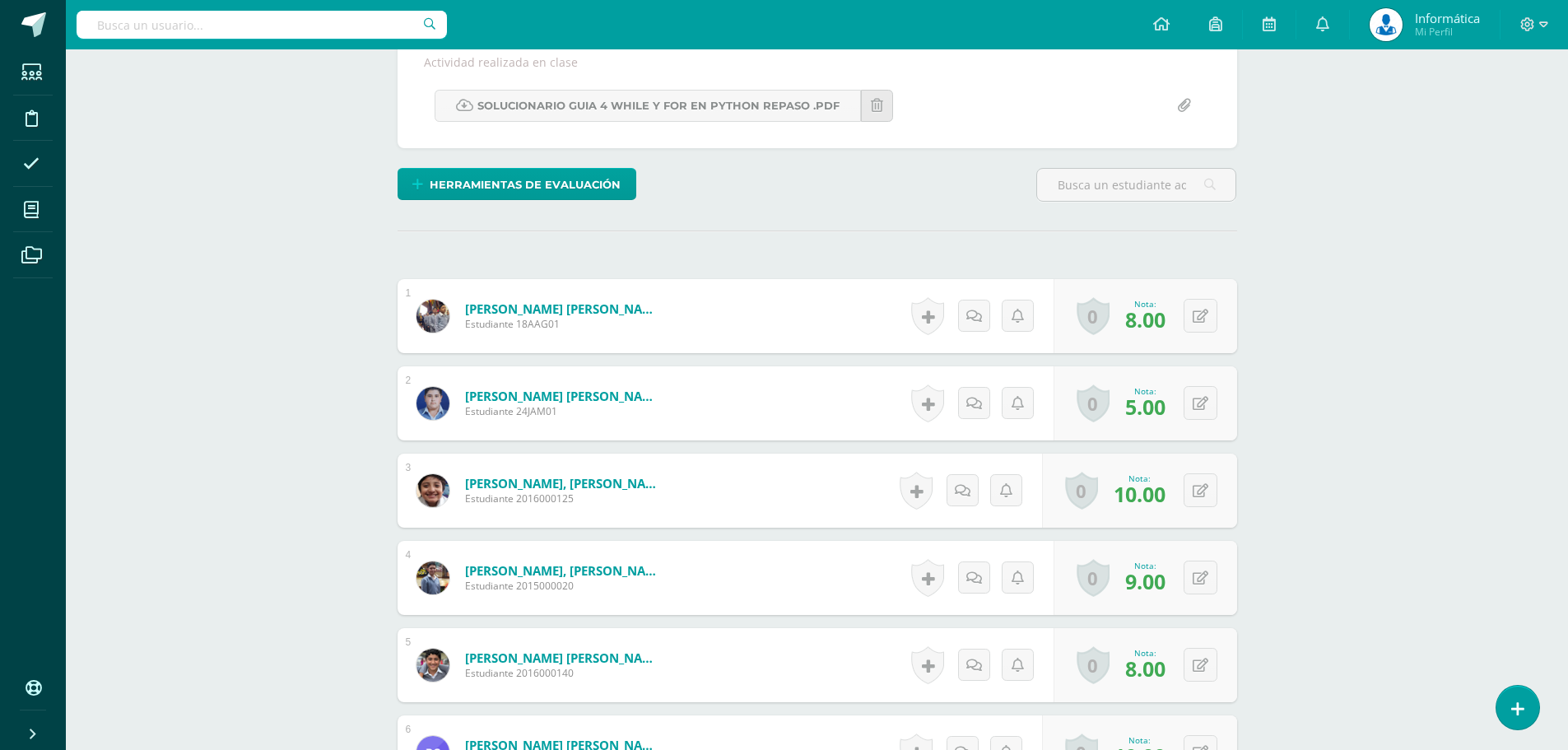
scroll to position [638, 0]
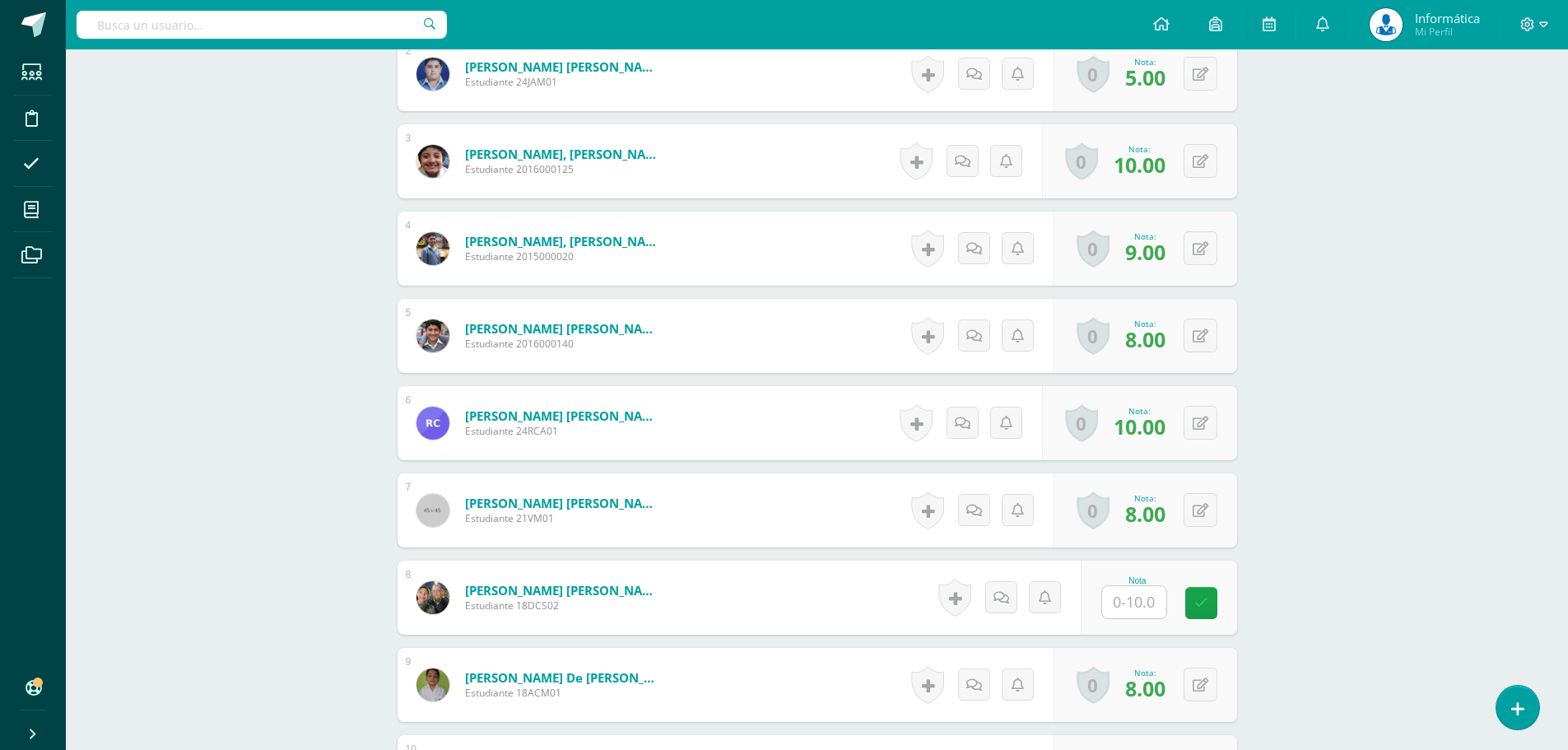
click at [1133, 606] on input "text" at bounding box center [1134, 602] width 64 height 33
type input "10"
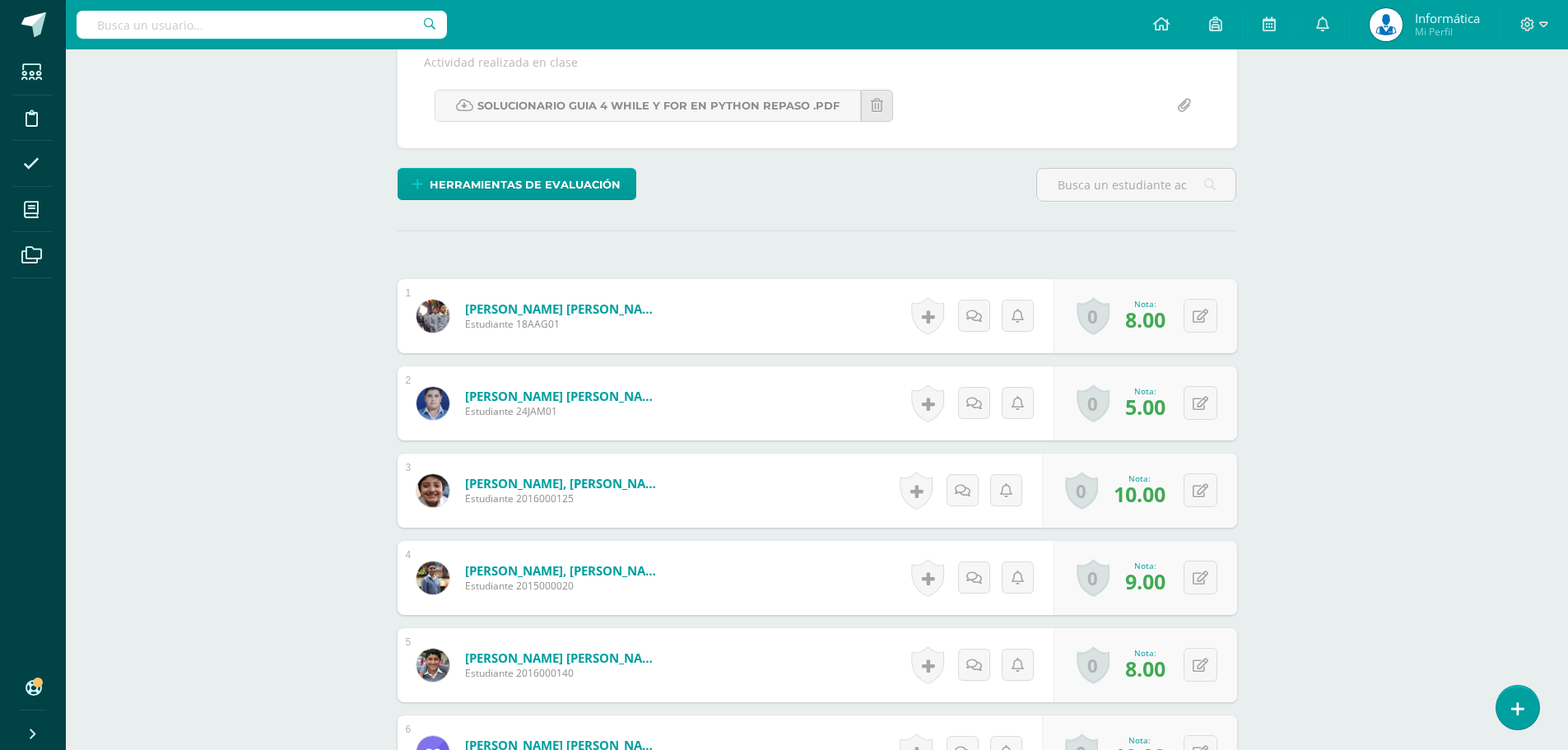
scroll to position [0, 0]
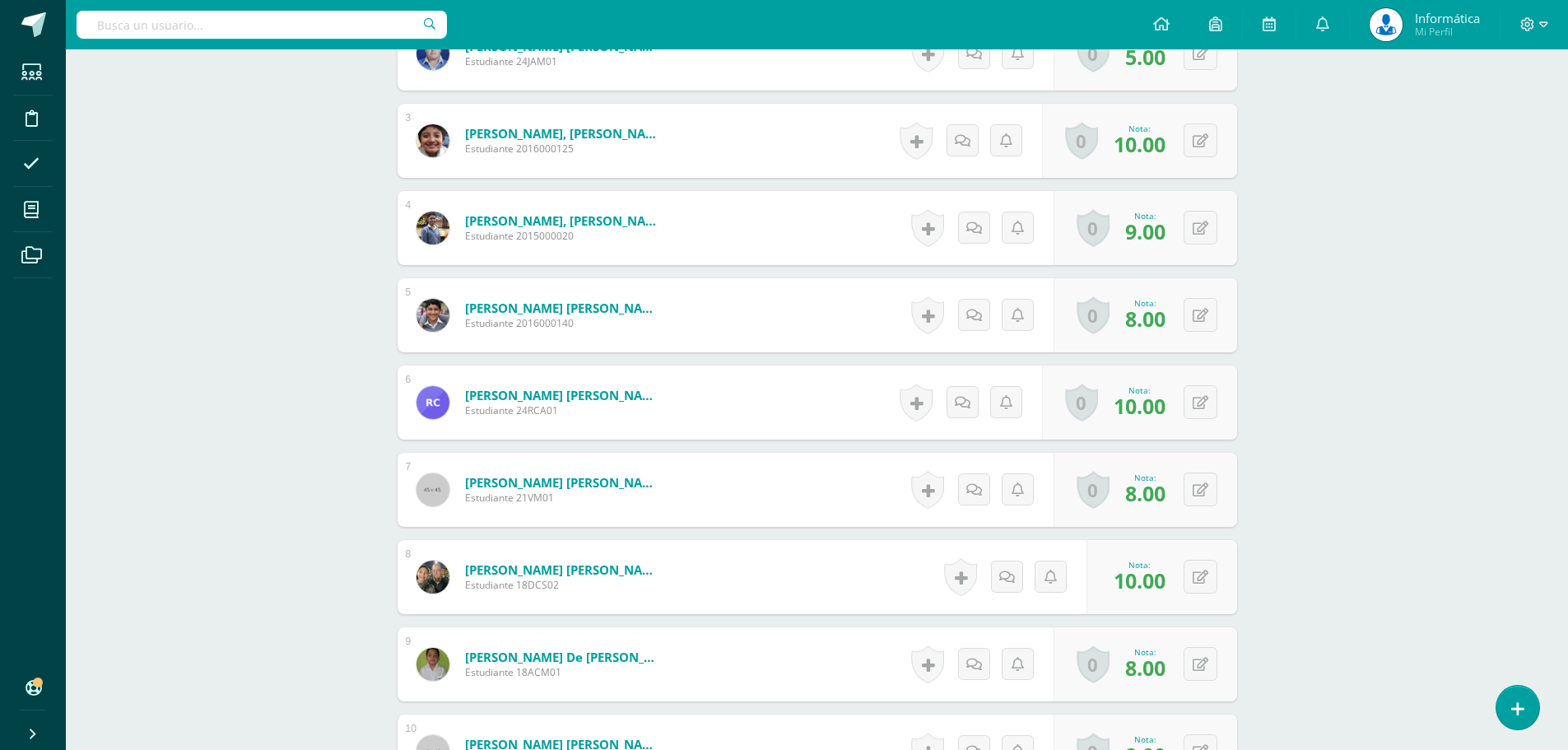
drag, startPoint x: 1431, startPoint y: 559, endPoint x: 1407, endPoint y: 547, distance: 26.8
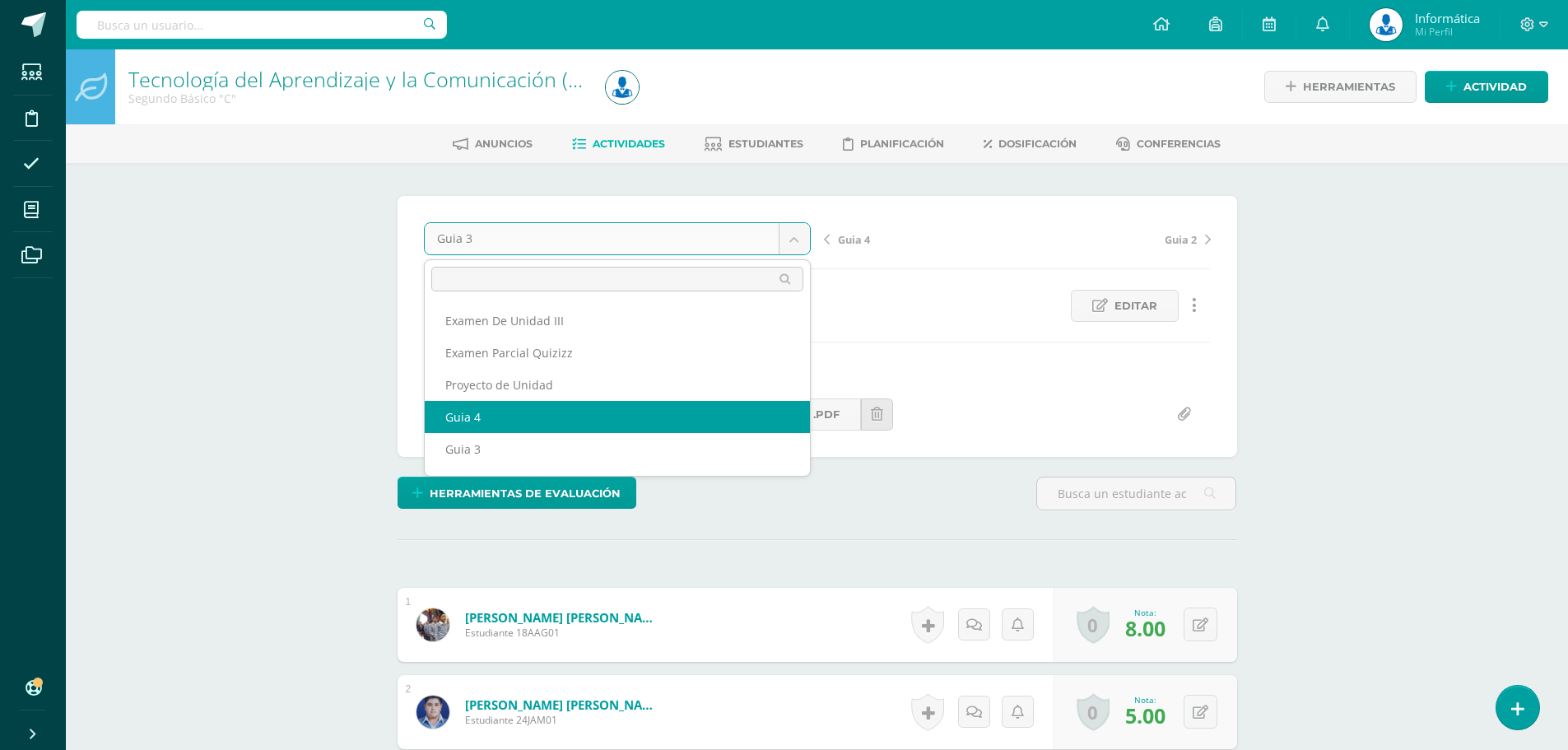
select select "/dashboard/teacher/grade-activity/176323/"
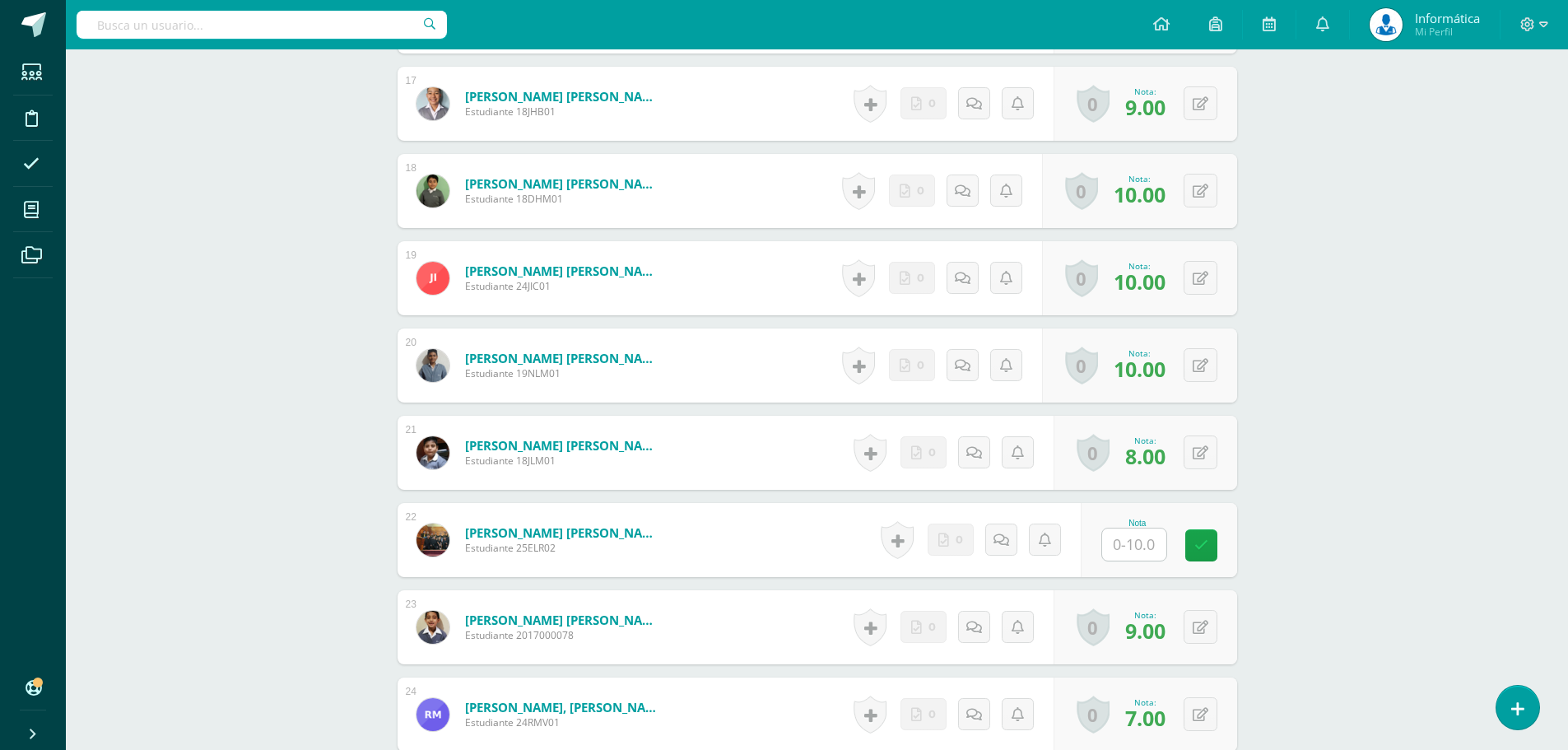
scroll to position [2067, 0]
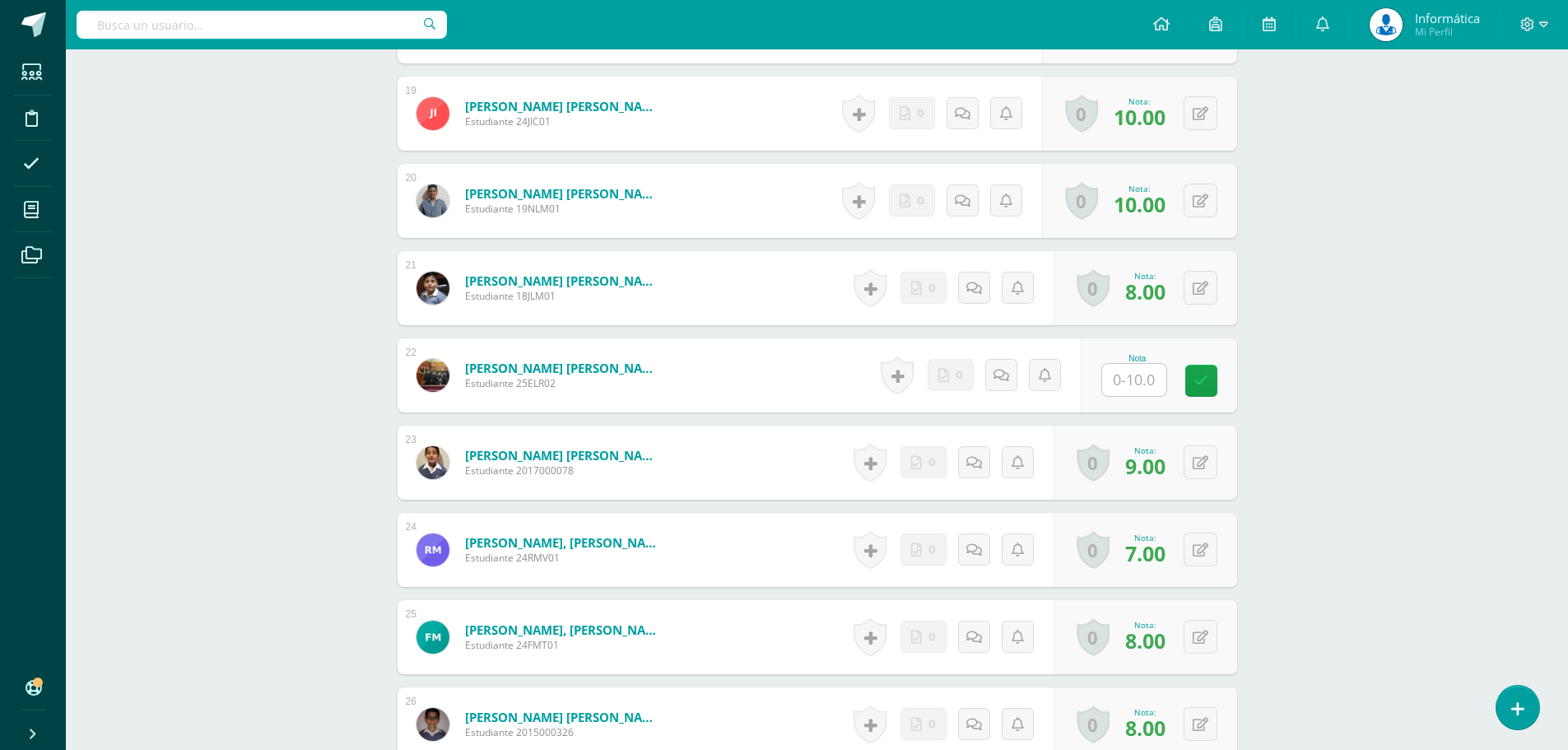
click at [1128, 375] on input "text" at bounding box center [1134, 380] width 64 height 33
type input "0"
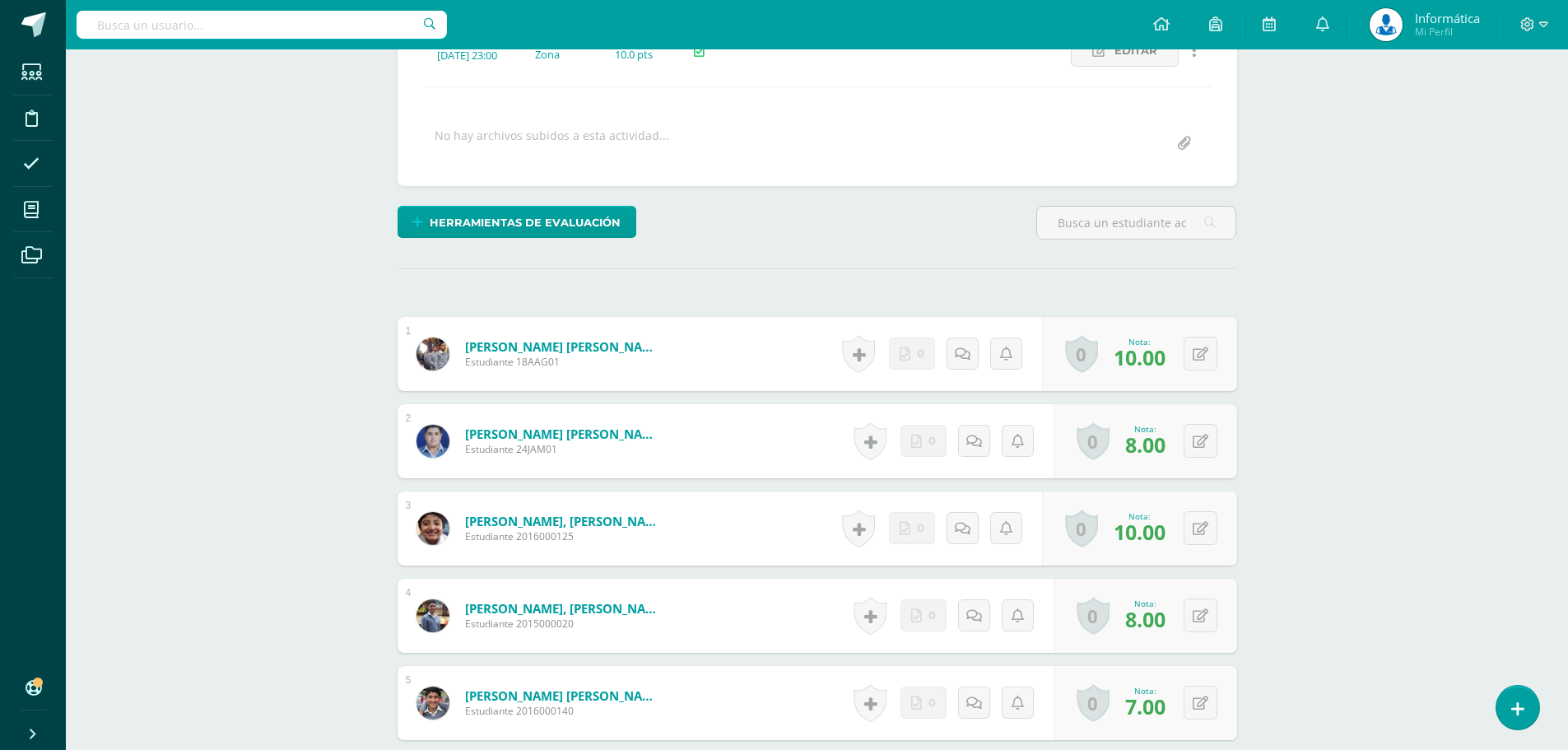
scroll to position [0, 0]
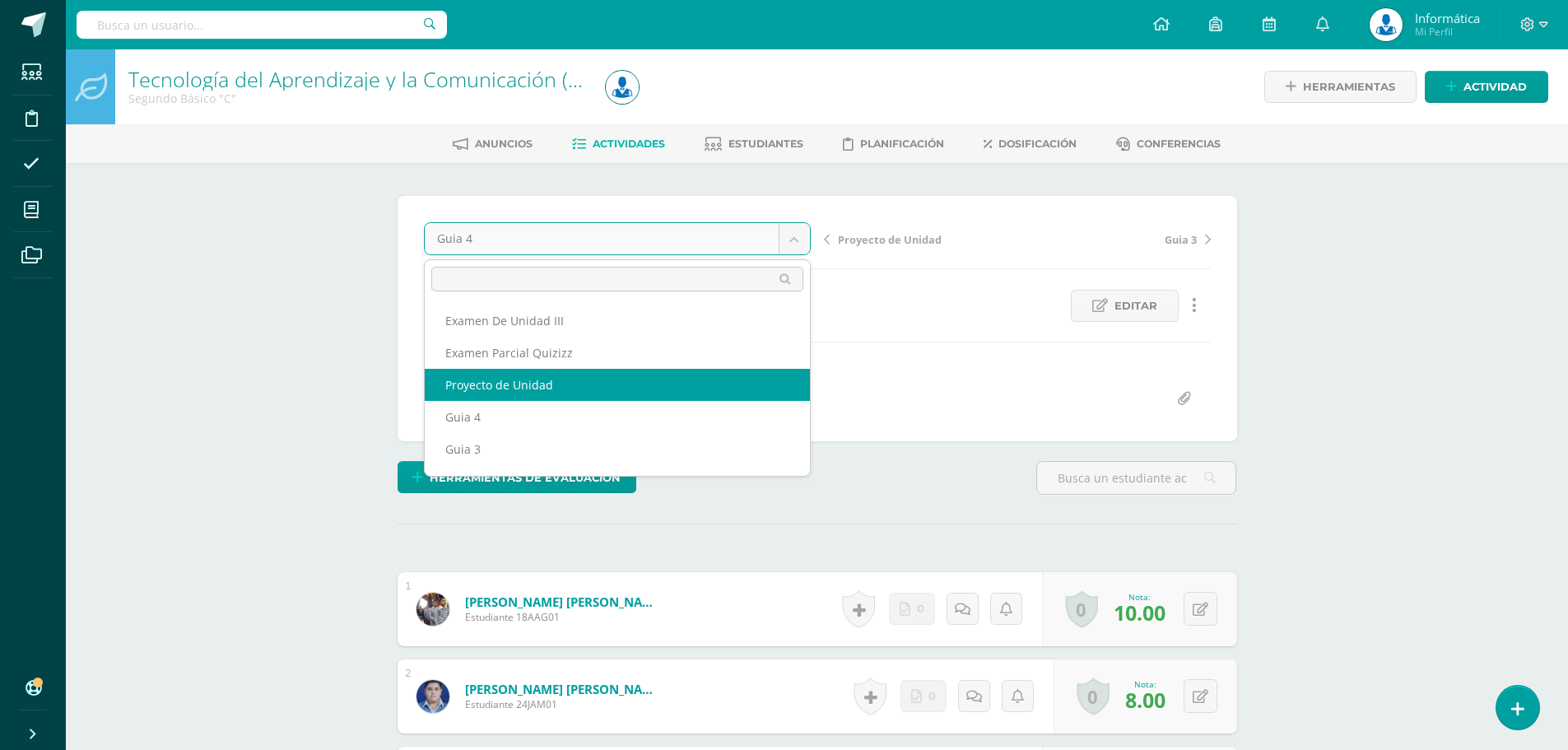
select select "/dashboard/teacher/grade-activity/176847/"
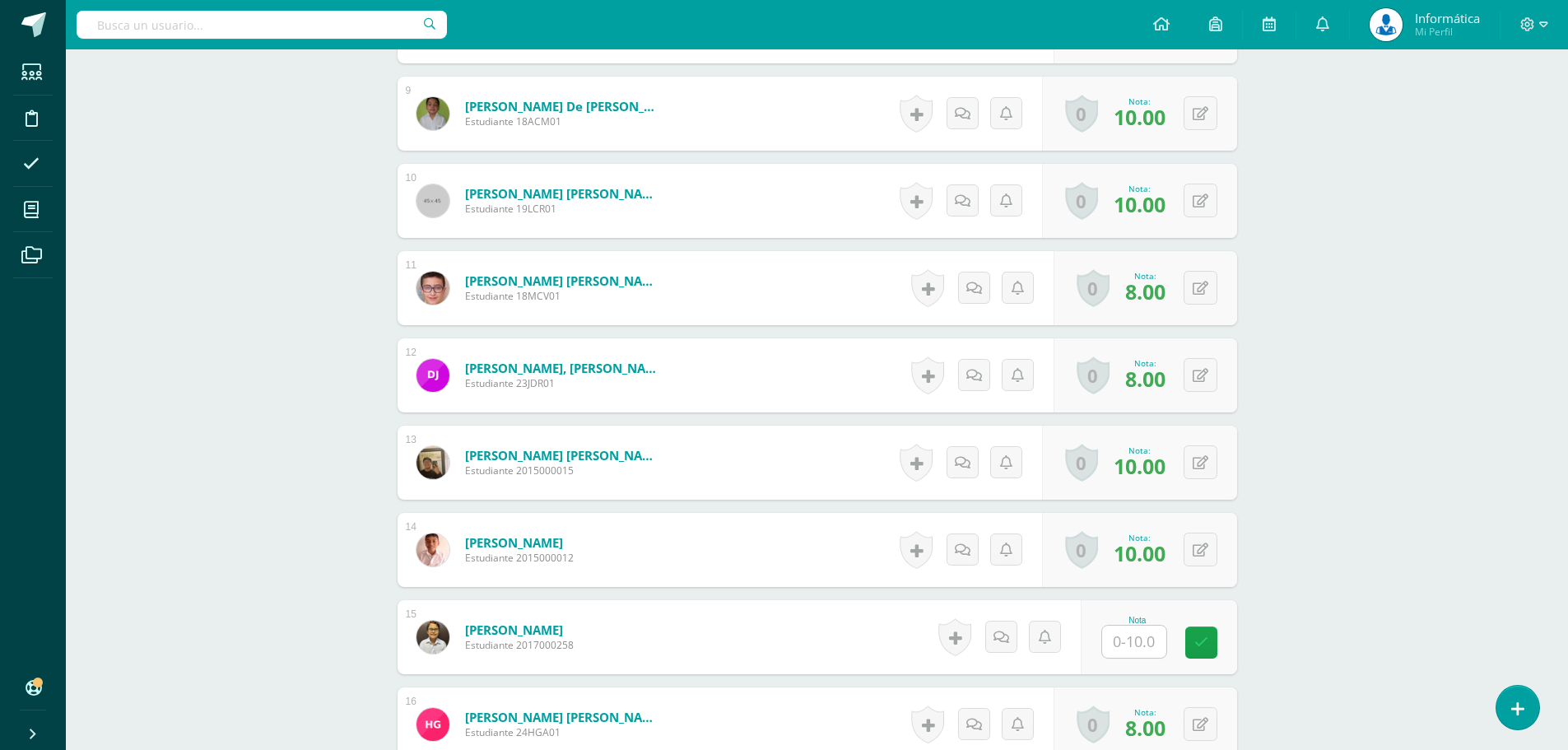
scroll to position [1359, 0]
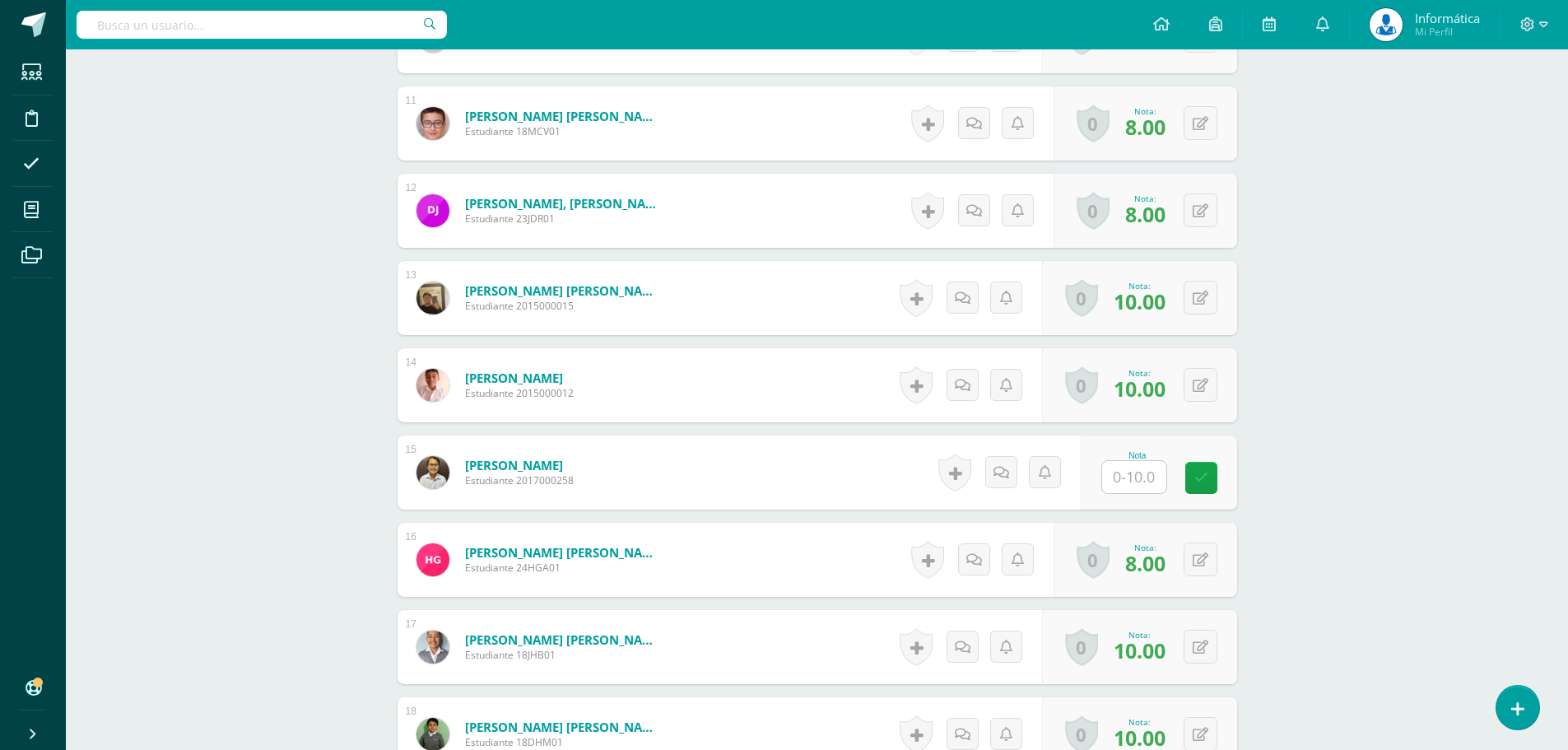
click at [1133, 479] on input "text" at bounding box center [1134, 476] width 64 height 33
type input "0"
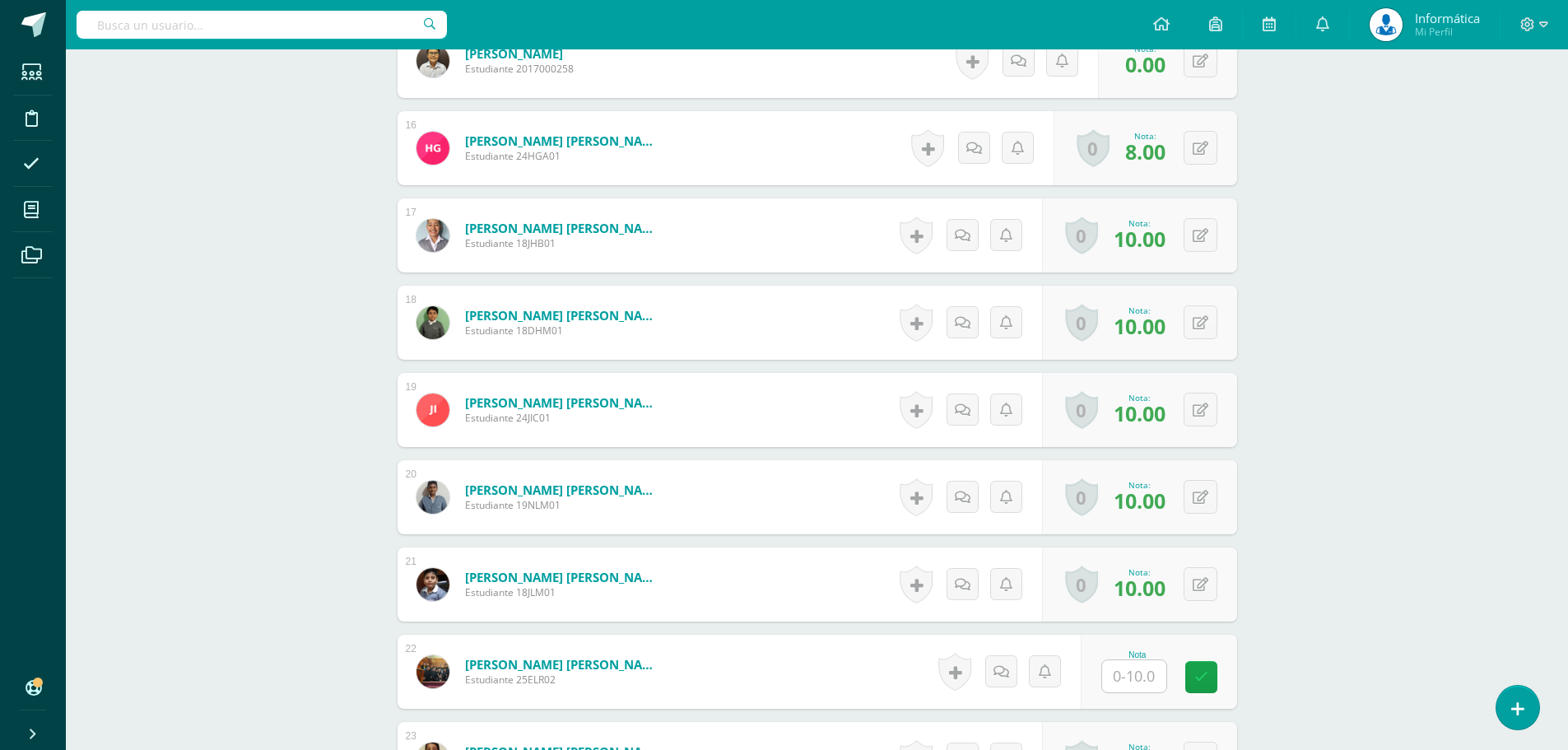
scroll to position [1853, 0]
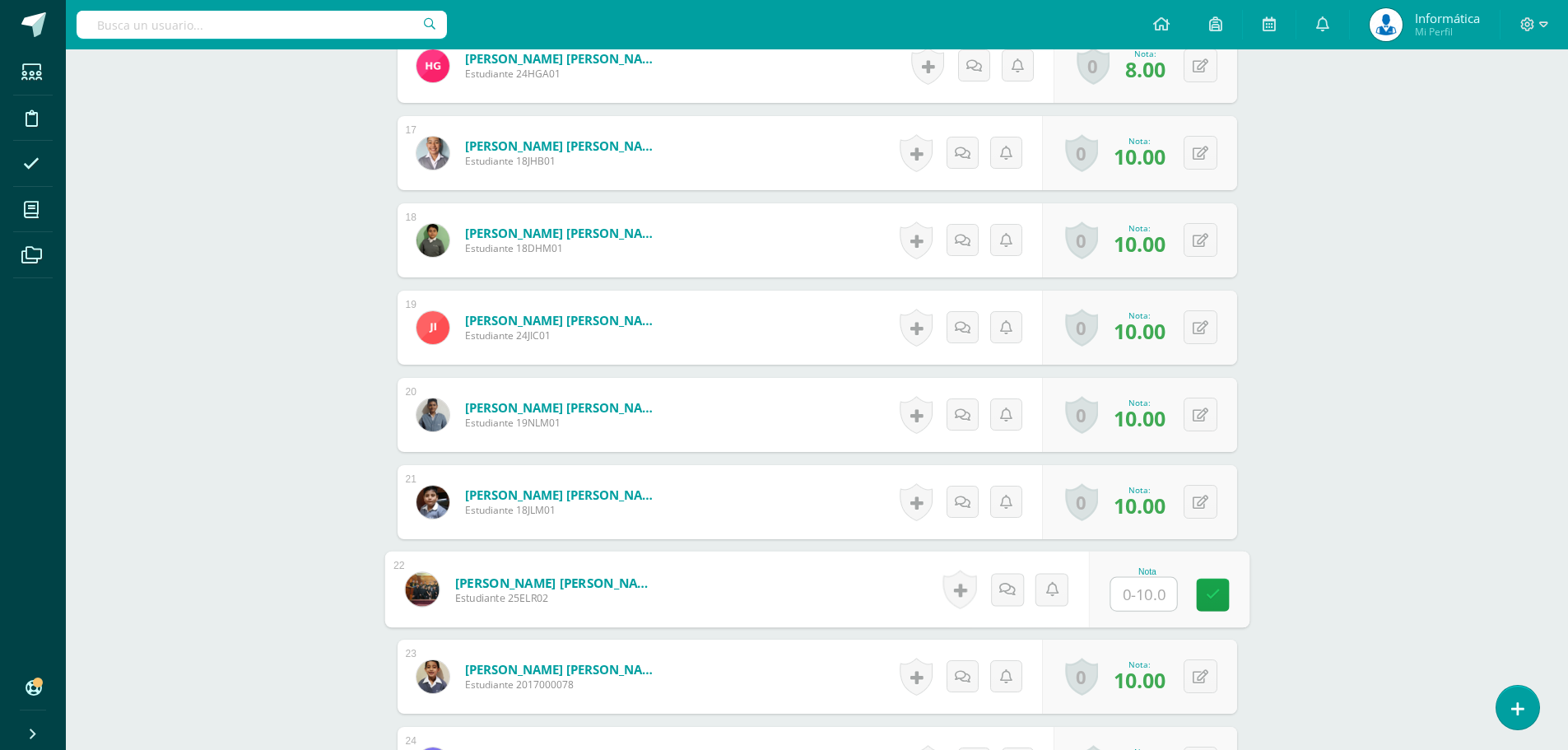
click at [1129, 586] on input "text" at bounding box center [1143, 594] width 66 height 33
type input "0"
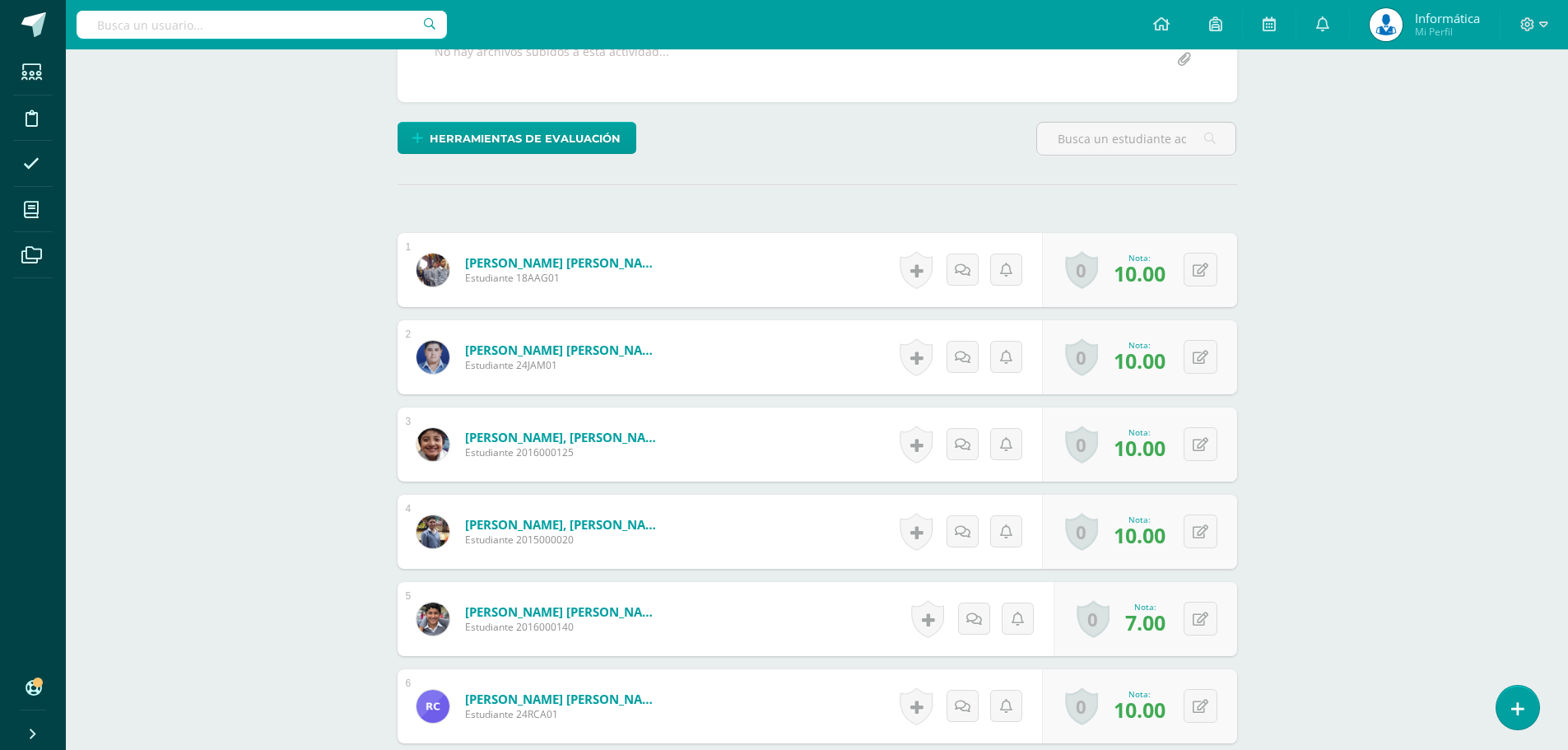
scroll to position [0, 0]
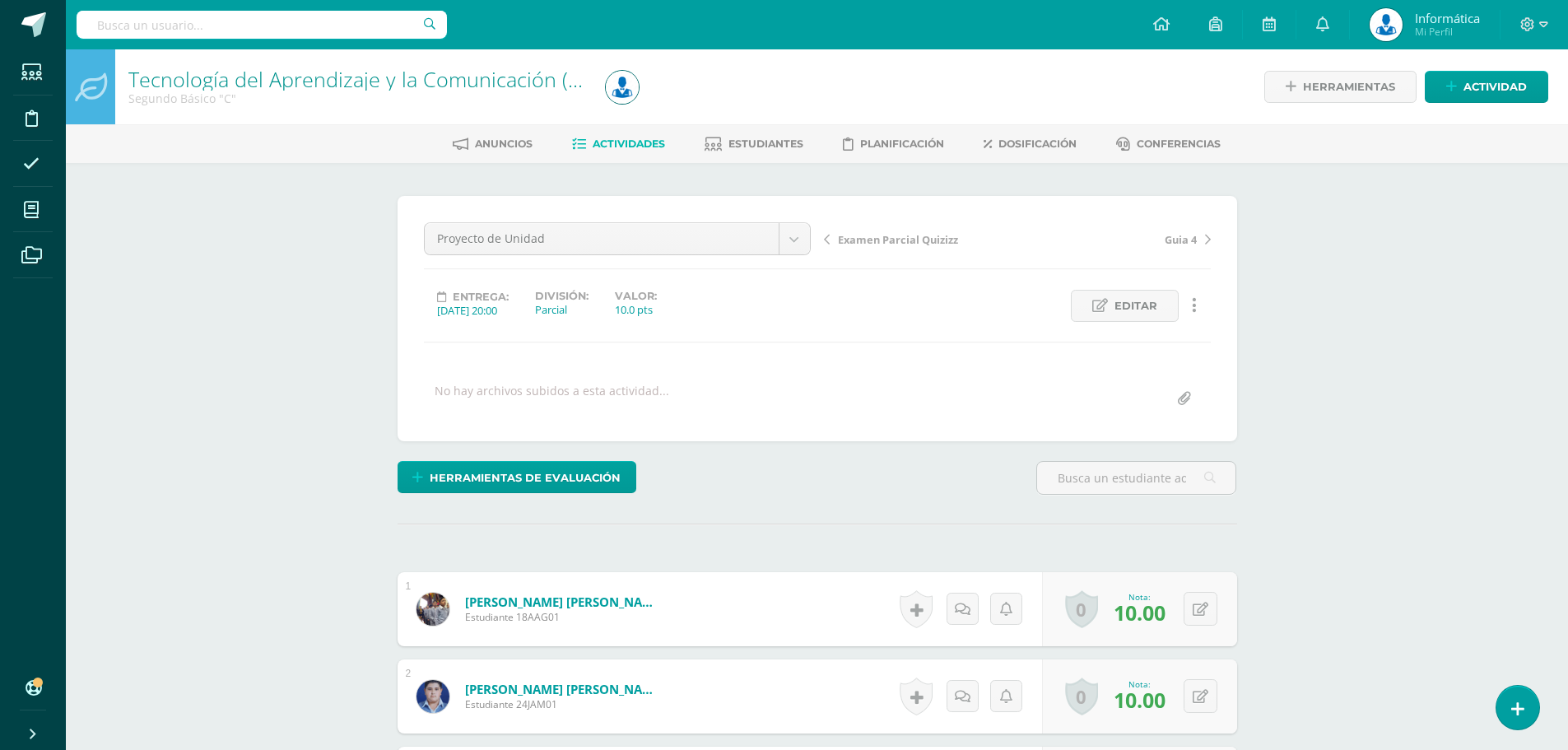
click at [623, 143] on span "Actividades" at bounding box center [629, 143] width 73 height 12
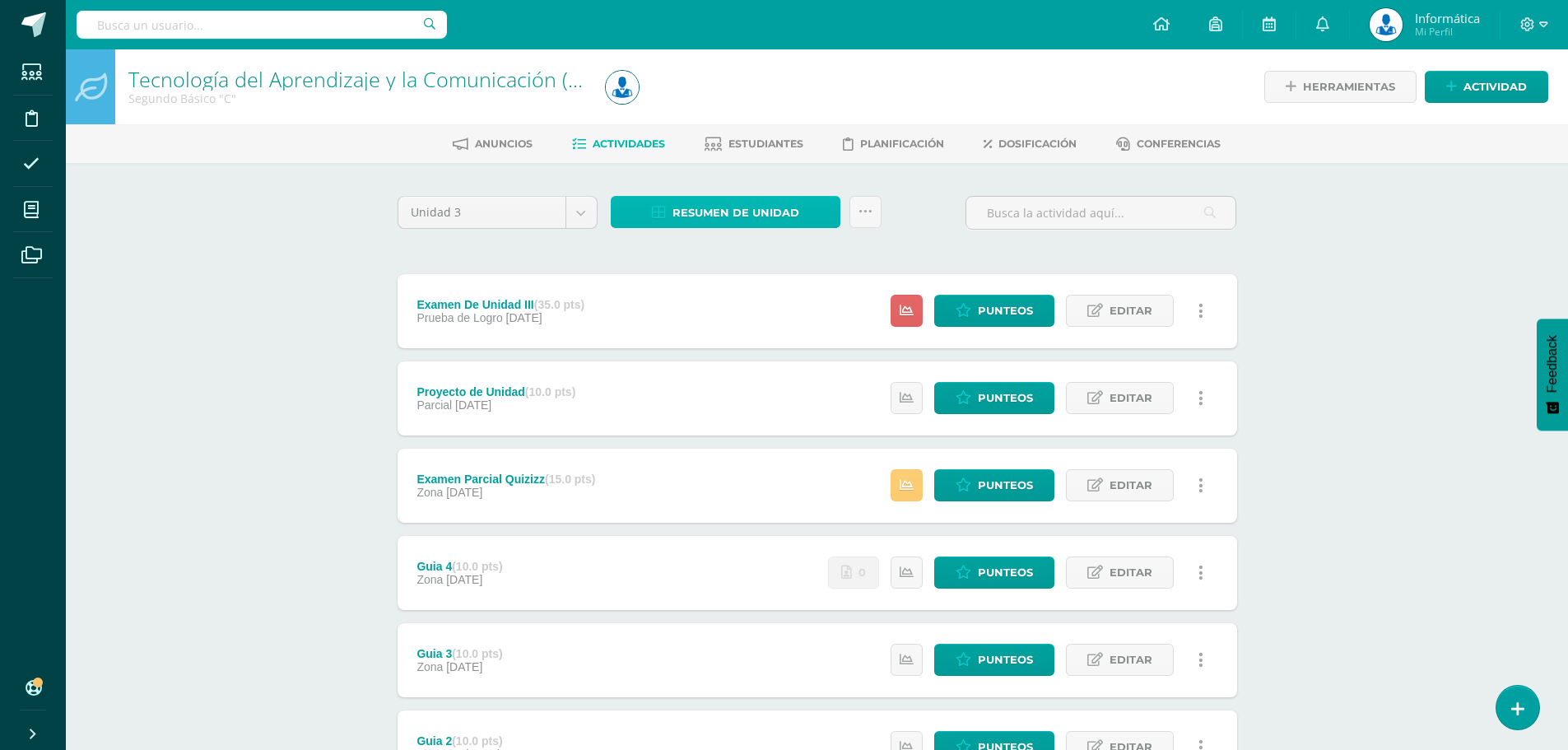
click at [745, 213] on span "Resumen de unidad" at bounding box center [736, 212] width 126 height 31
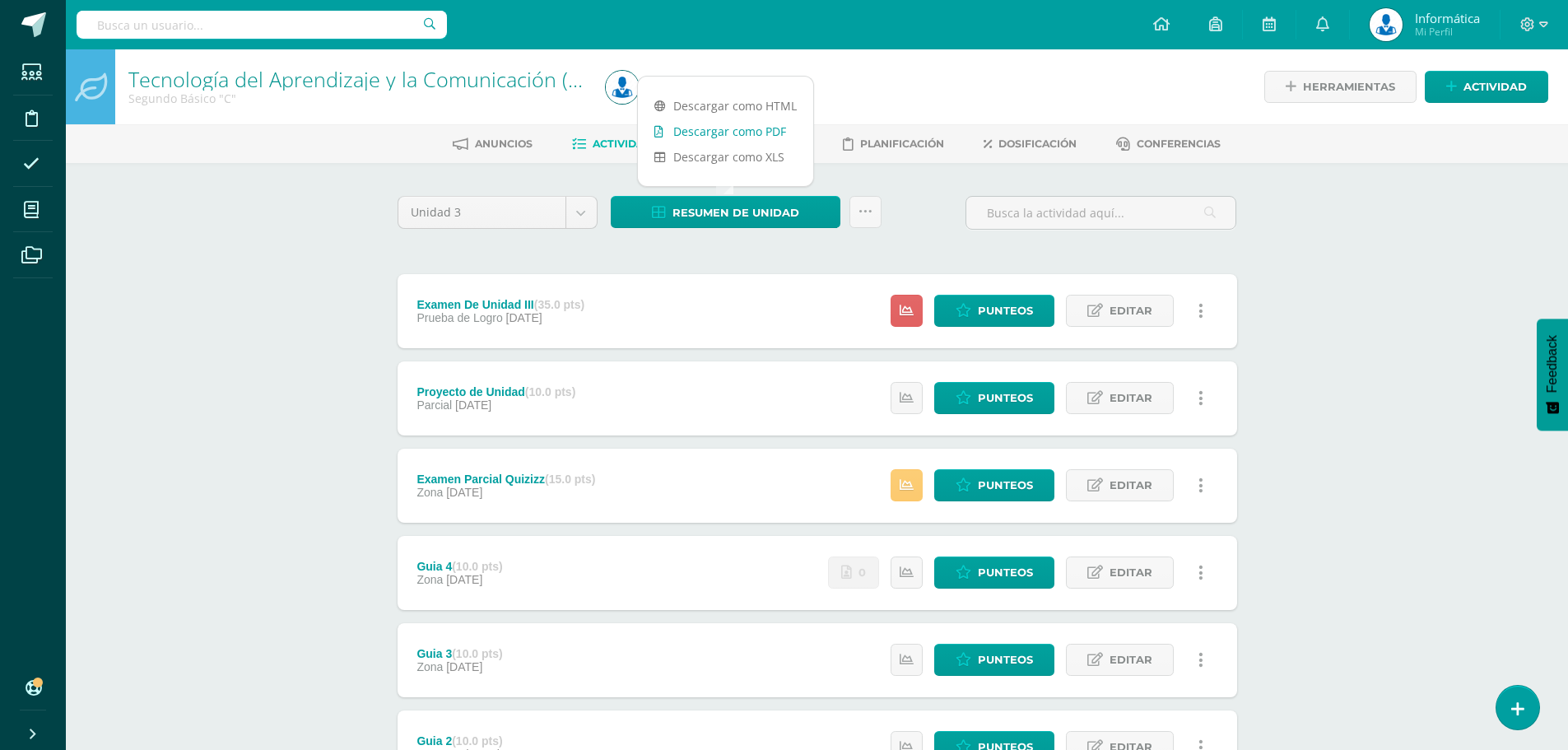
click at [747, 132] on link "Descargar como PDF" at bounding box center [725, 130] width 175 height 25
